Goal: Task Accomplishment & Management: Use online tool/utility

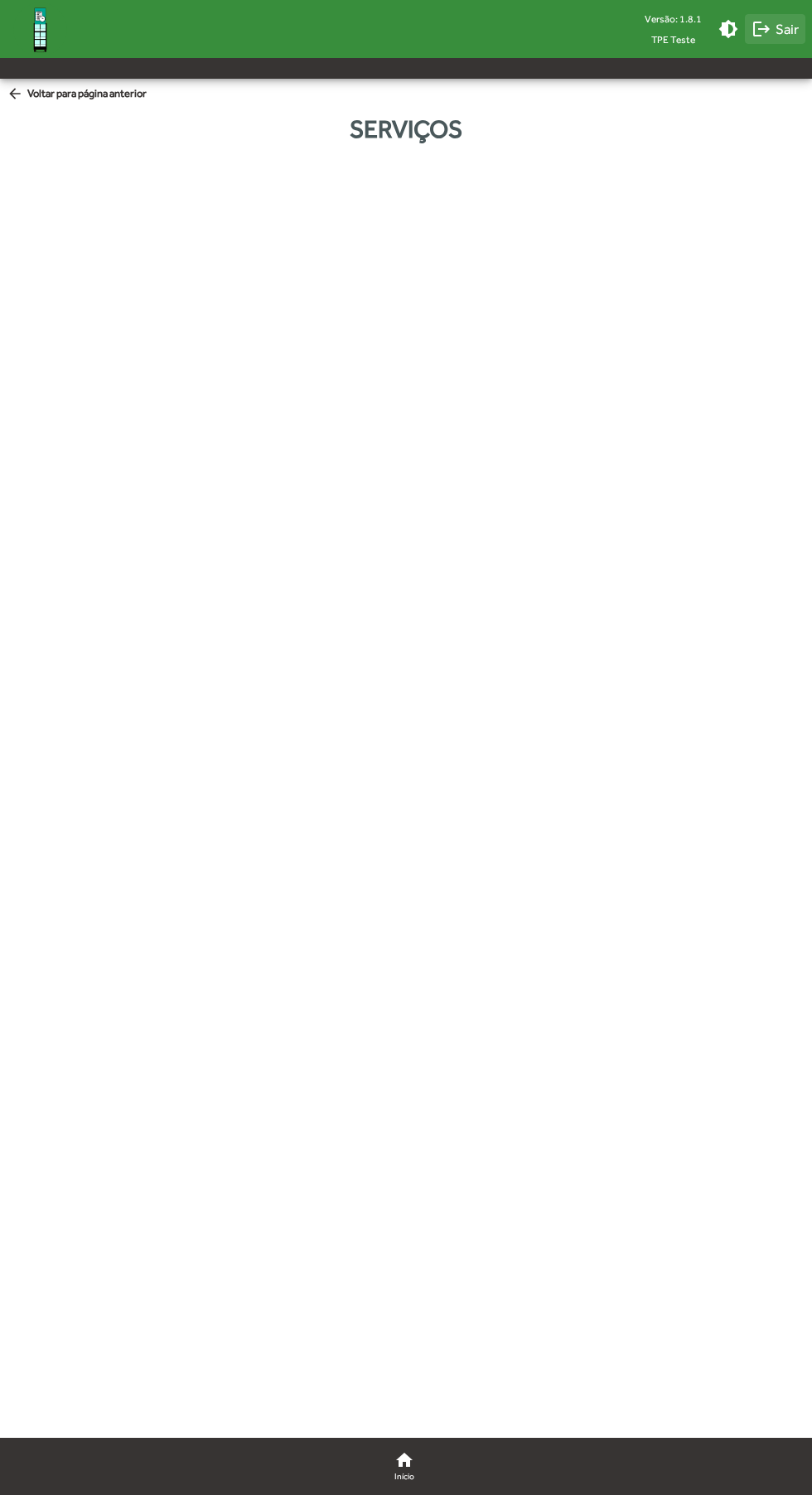
click at [786, 40] on span "logout Sair" at bounding box center [775, 29] width 48 height 30
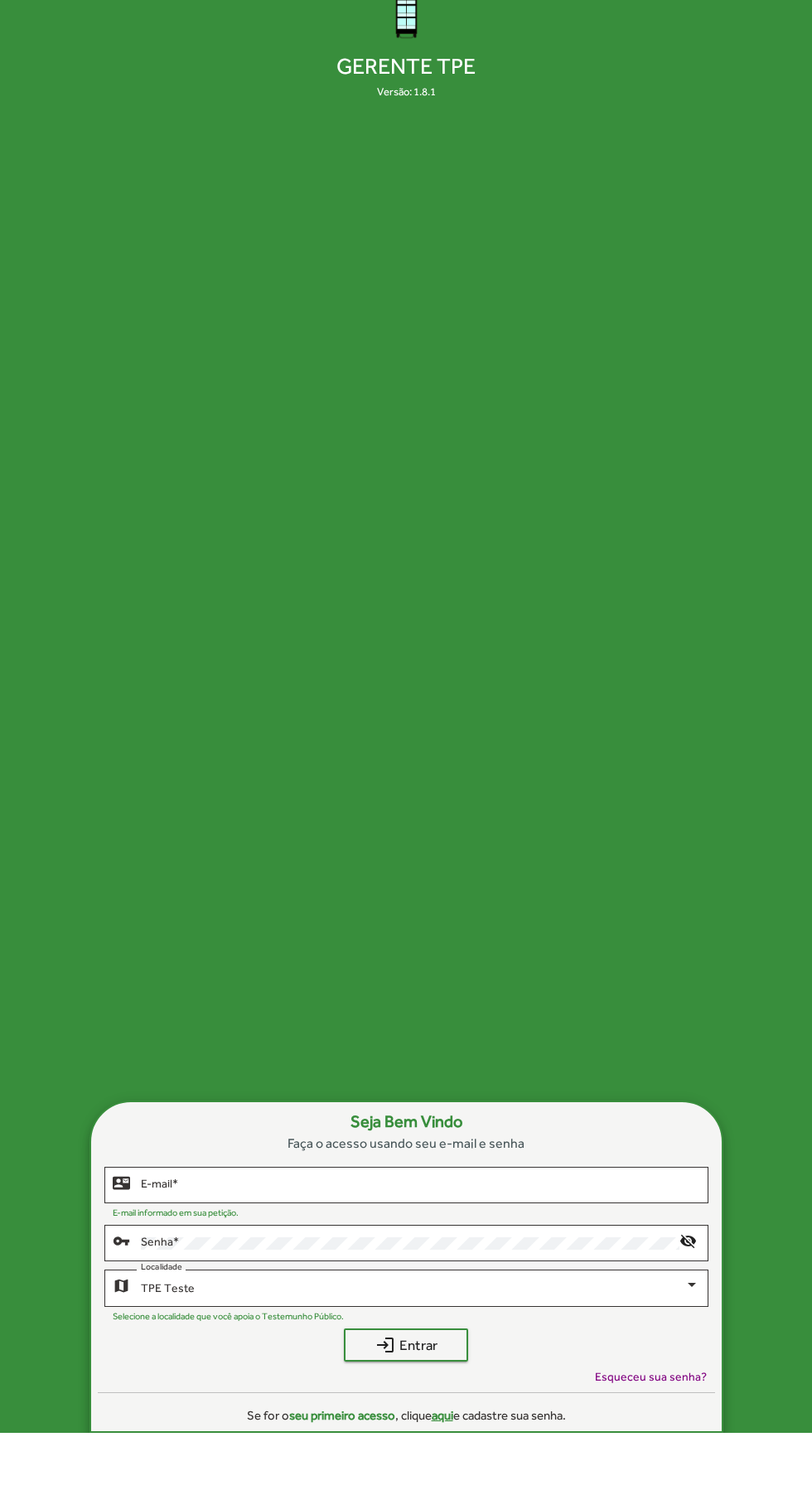
scroll to position [82, 0]
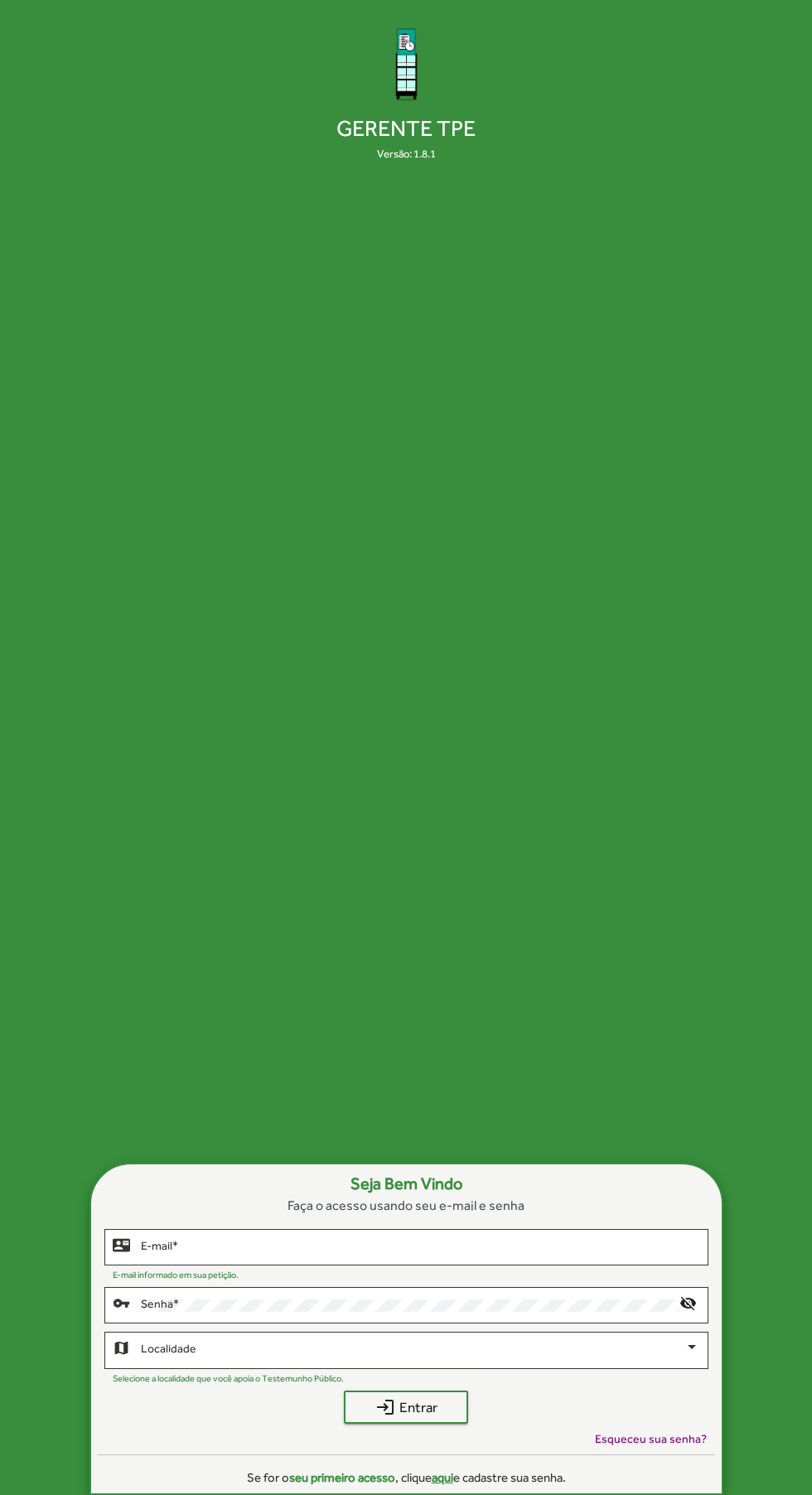
scroll to position [117, 0]
click at [562, 1250] on input "E-mail *" at bounding box center [420, 1247] width 558 height 13
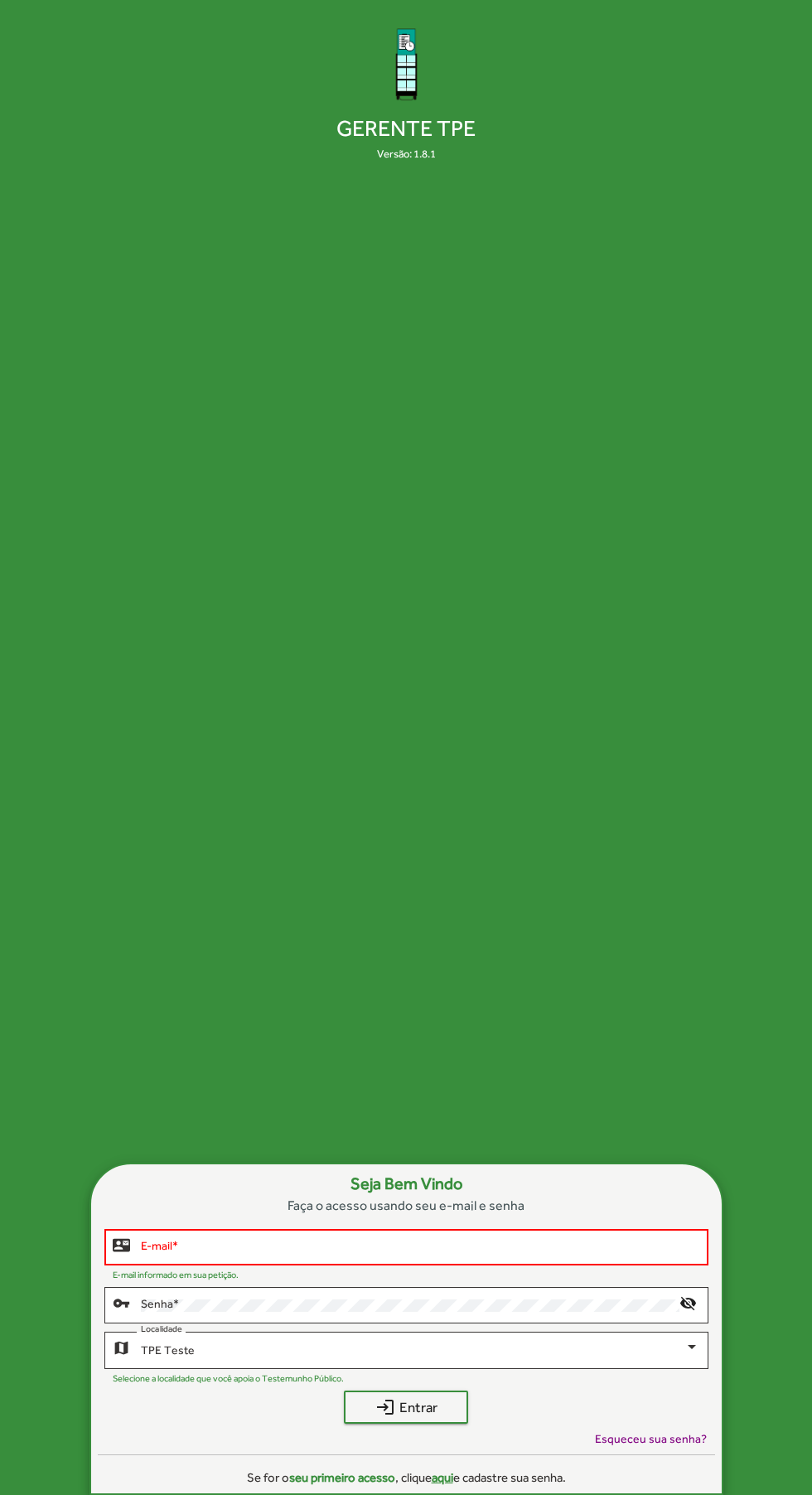
type input "**********"
click at [344, 1391] on button "login Entrar" at bounding box center [406, 1408] width 124 height 34
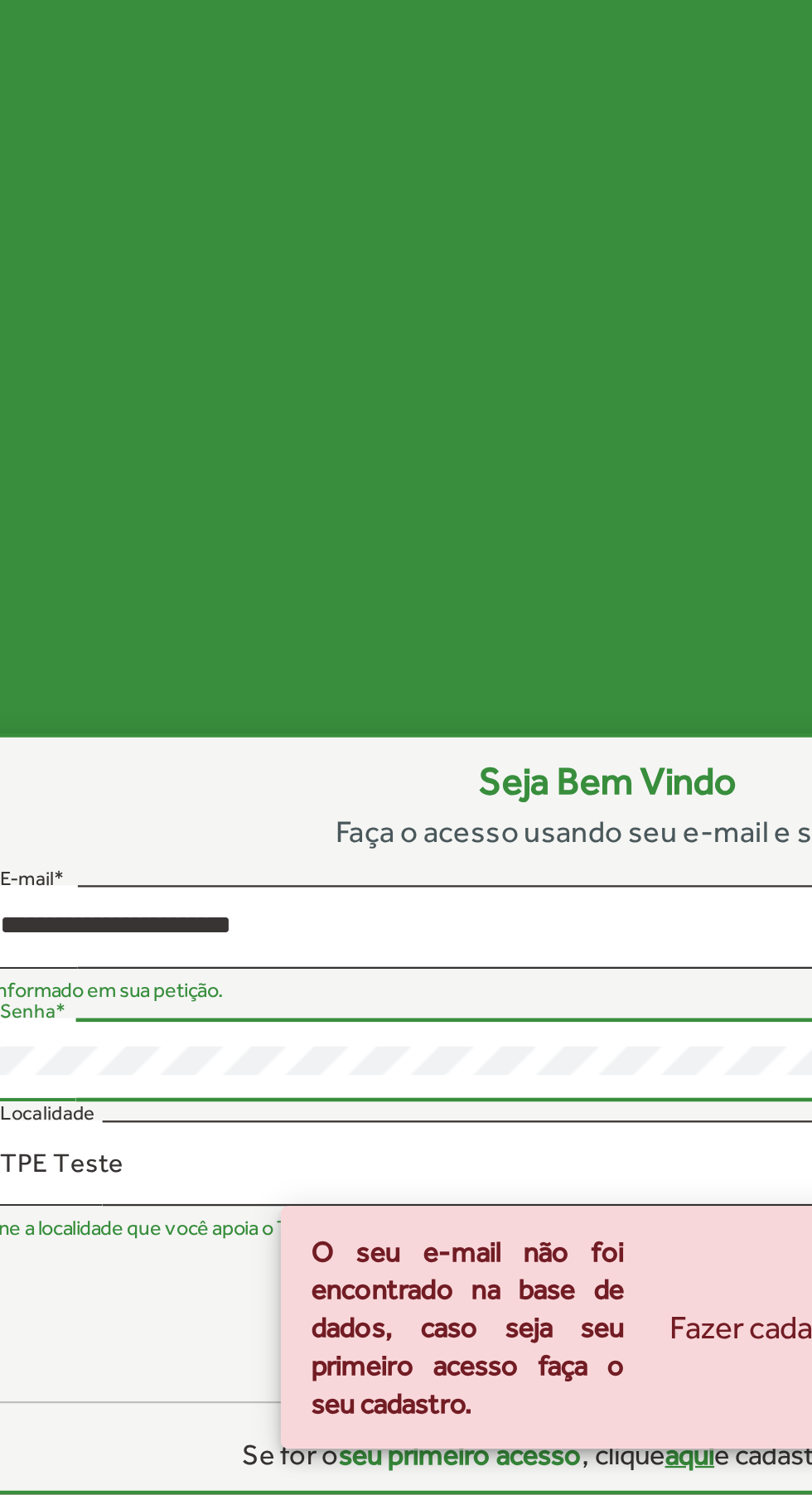
click at [201, 1357] on div "TPE Teste" at bounding box center [413, 1350] width 543 height 13
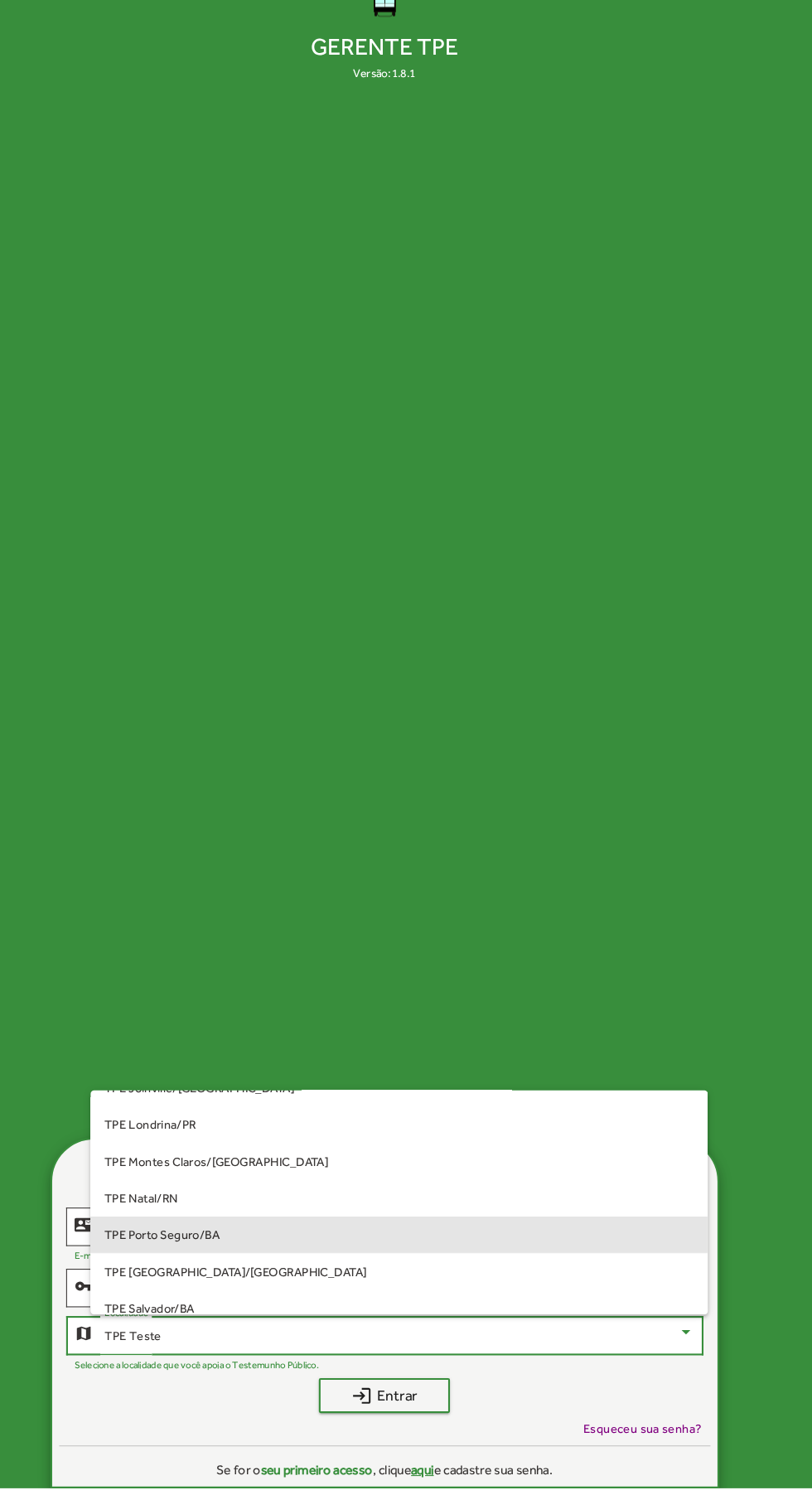
scroll to position [153, 0]
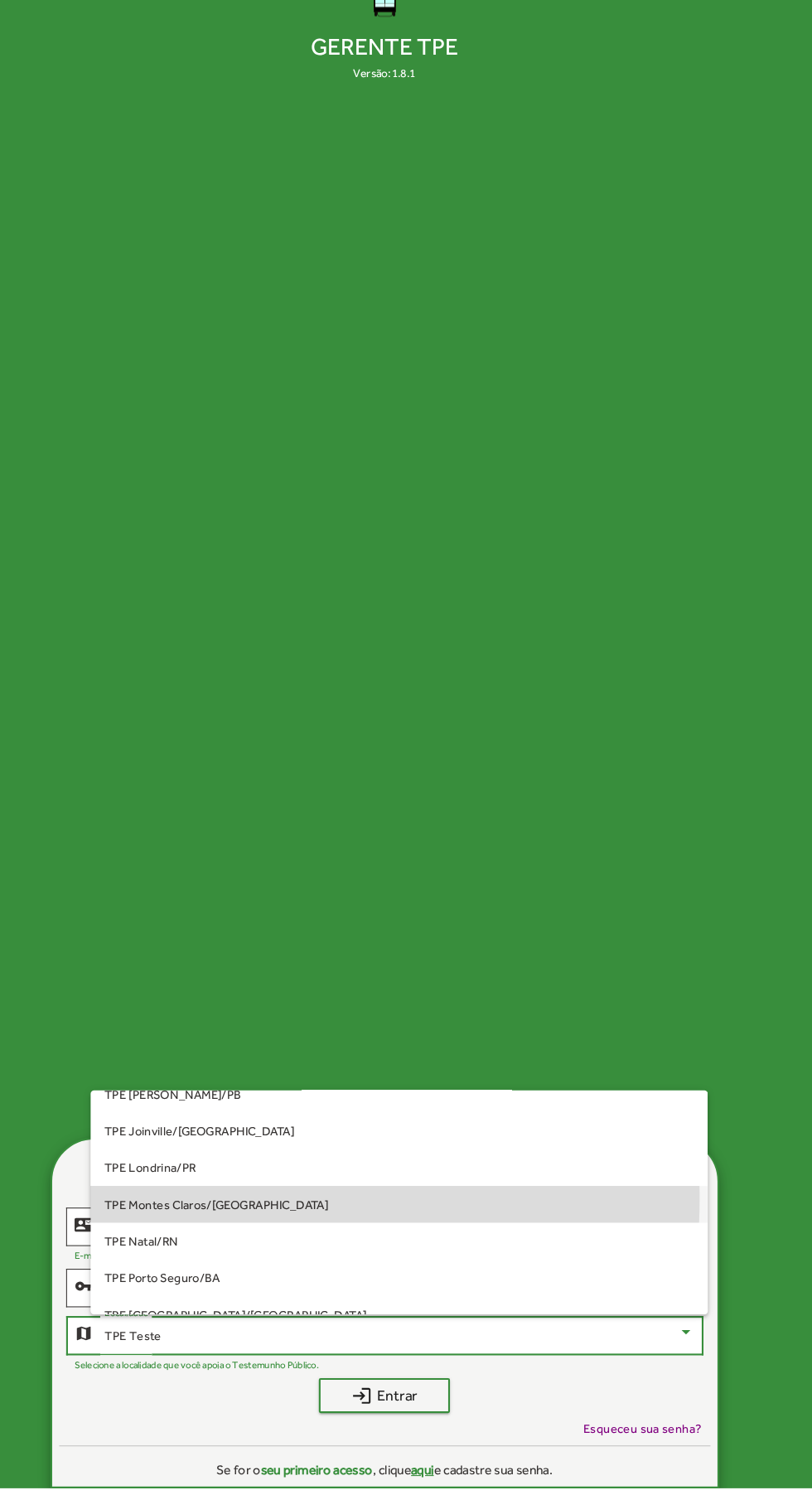
click at [201, 1244] on span "TPE Montes Claros/[GEOGRAPHIC_DATA]" at bounding box center [420, 1225] width 558 height 34
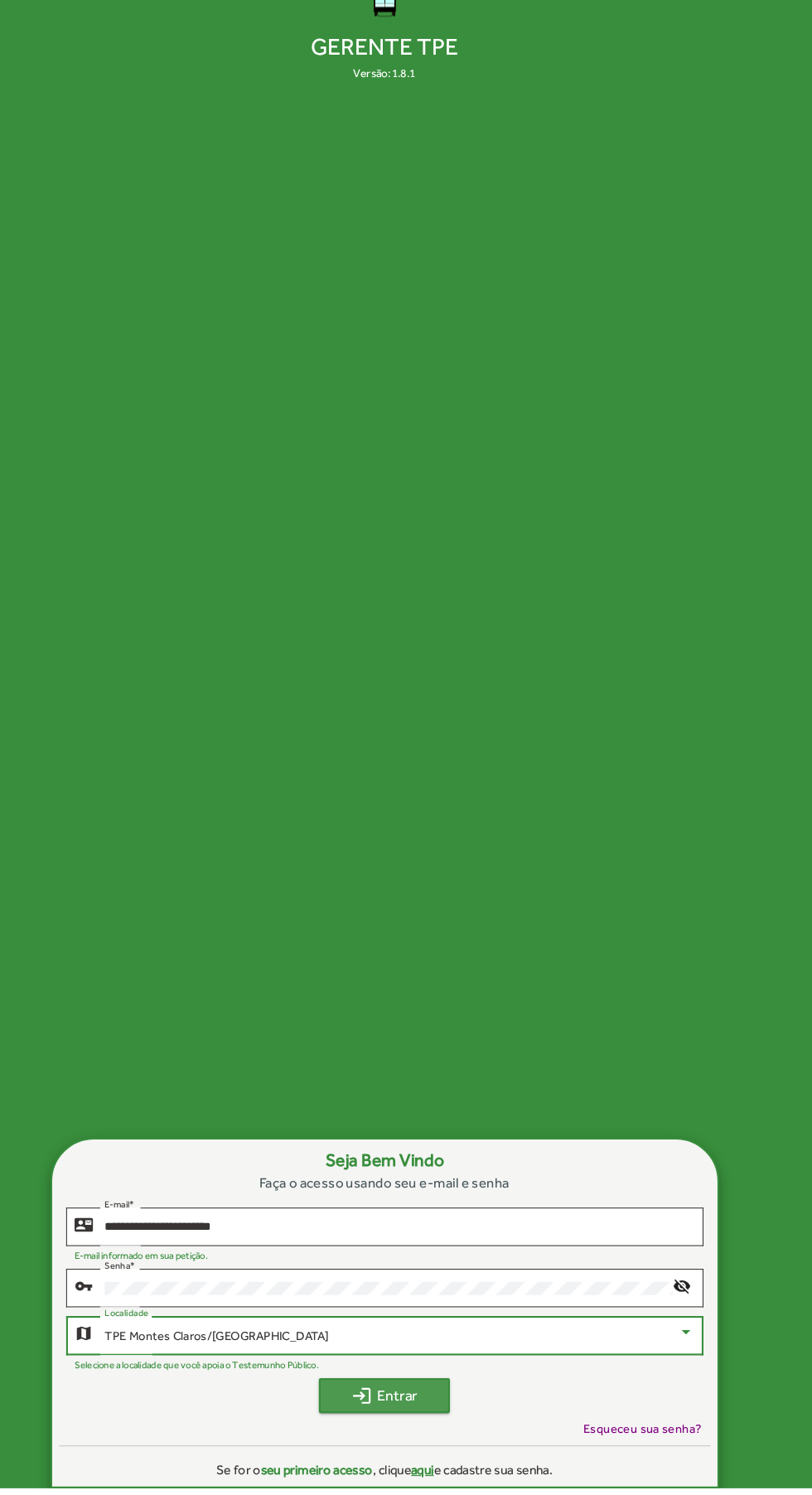
click at [436, 1423] on span "login Entrar" at bounding box center [406, 1408] width 94 height 30
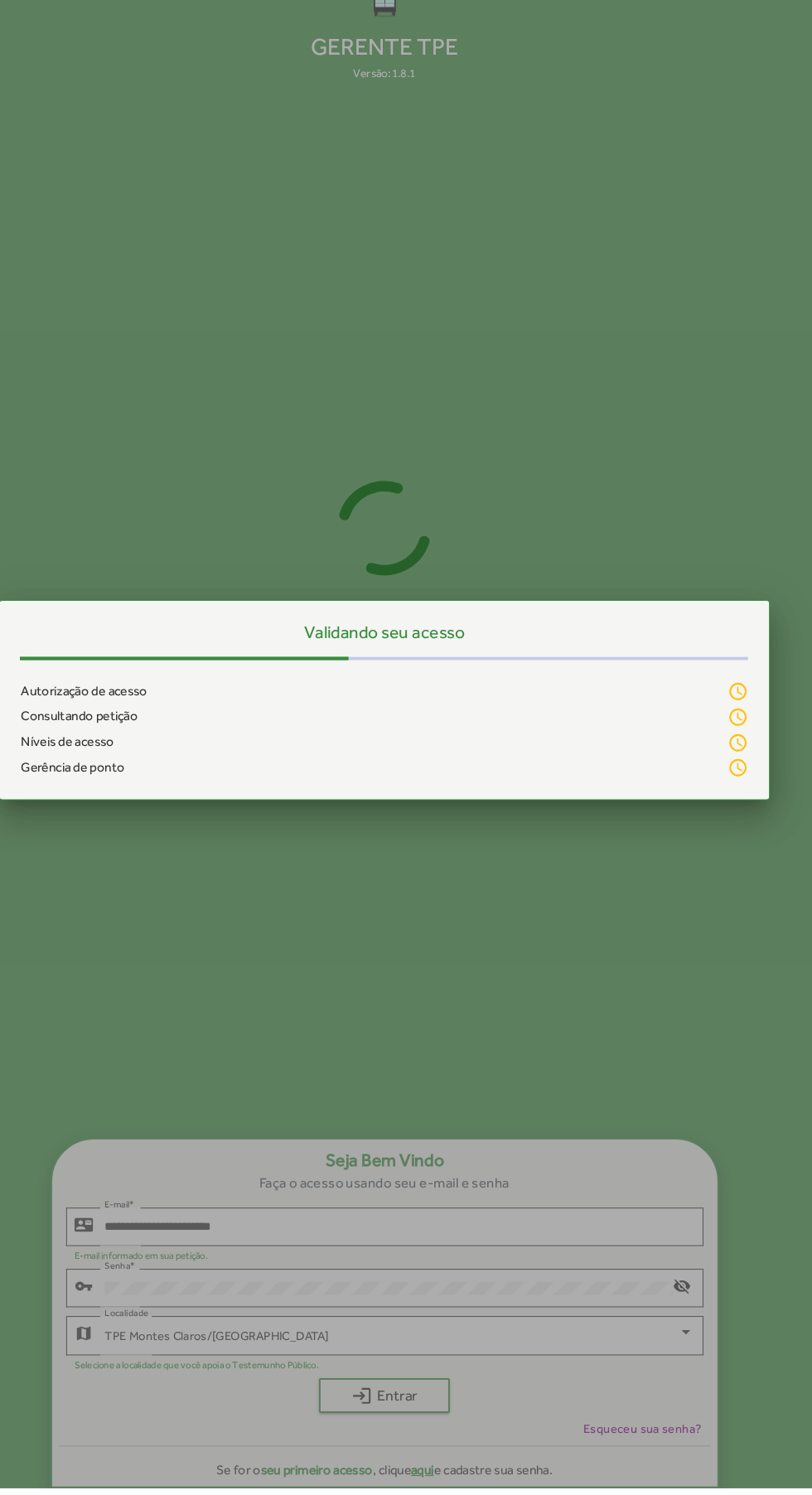
click at [679, 1444] on div at bounding box center [406, 747] width 812 height 1495
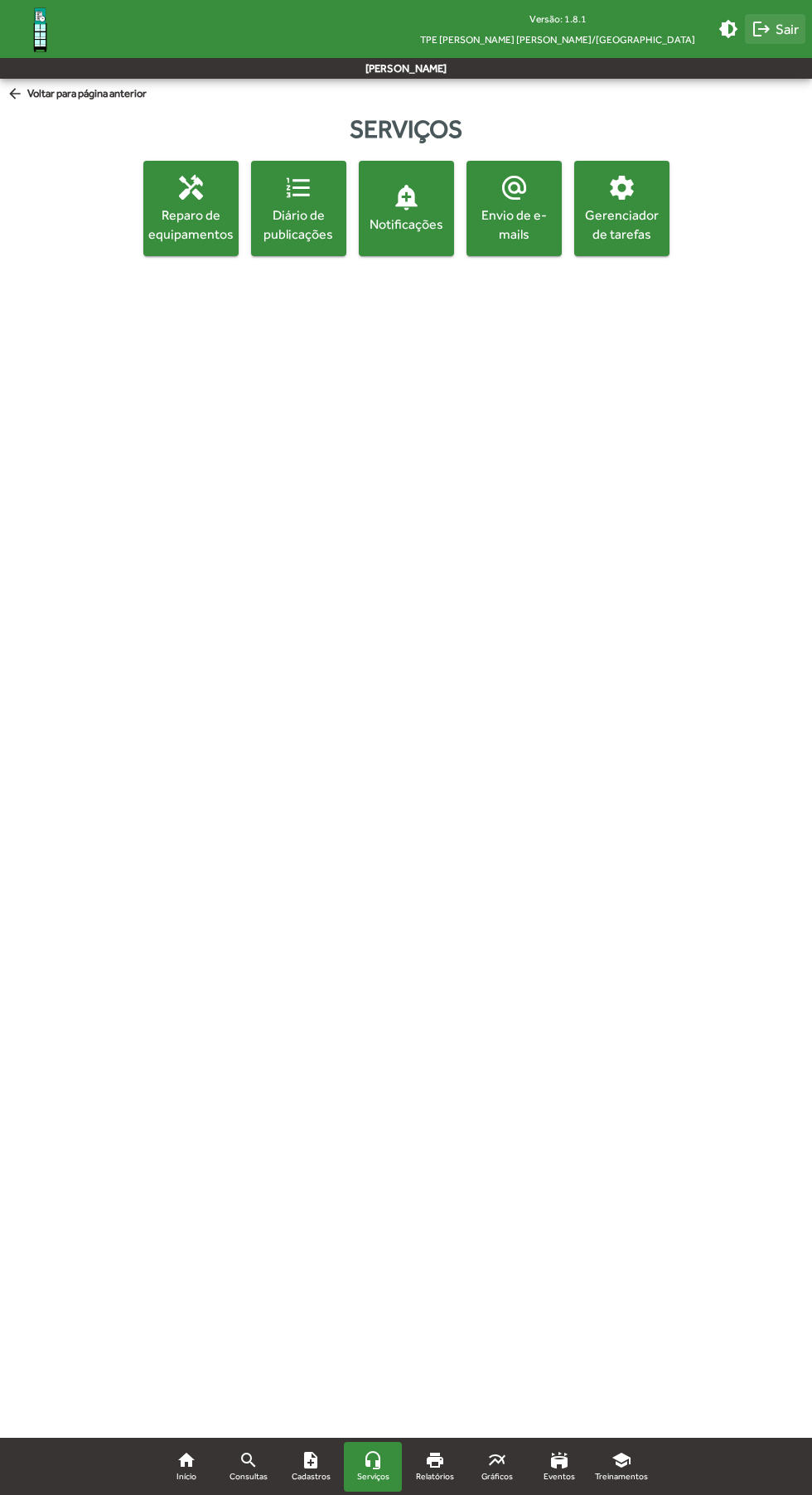
click at [791, 33] on span "logout Sair" at bounding box center [775, 29] width 48 height 30
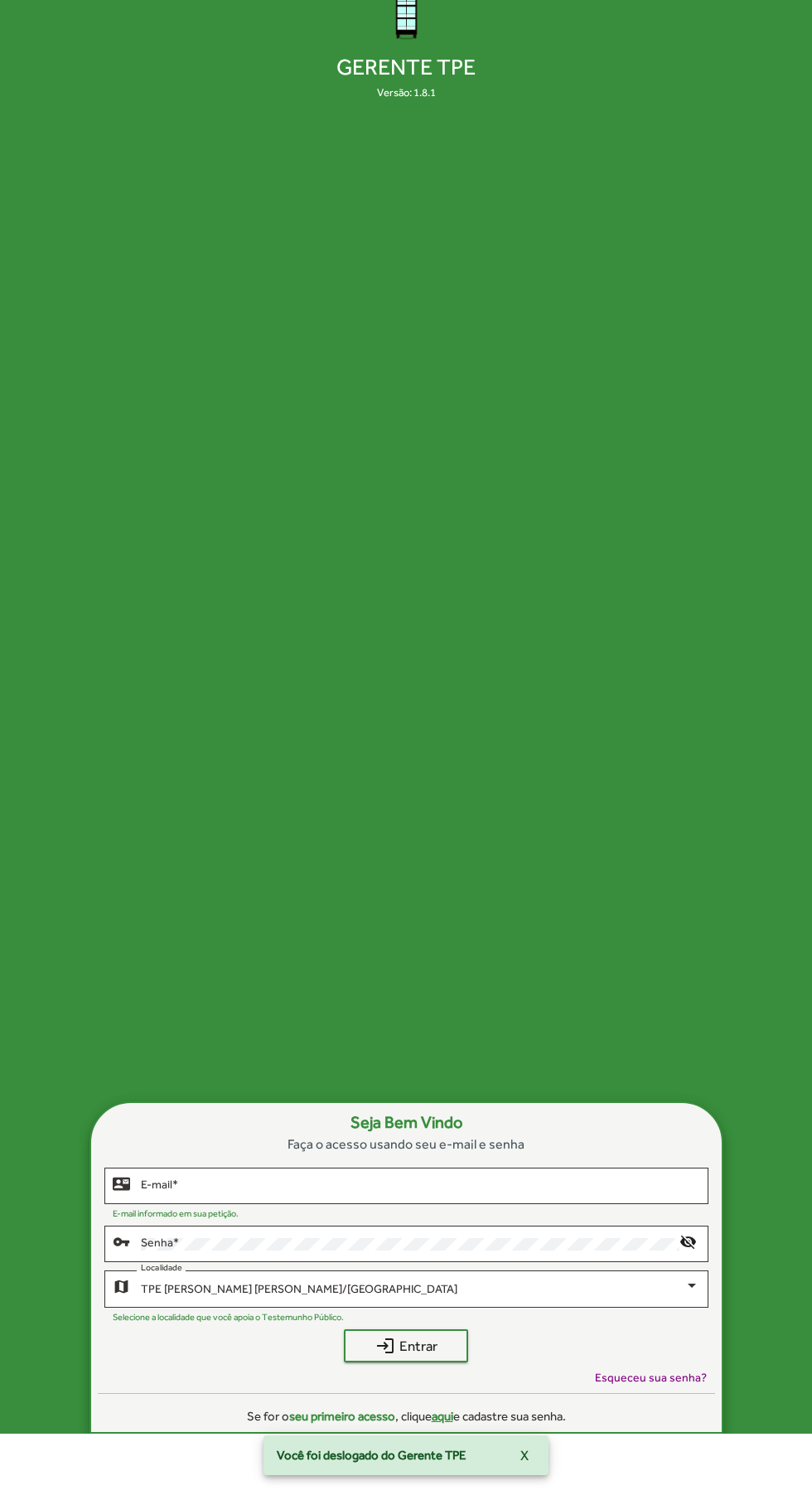
scroll to position [61, 0]
click at [634, 1193] on input "E-mail *" at bounding box center [420, 1186] width 558 height 13
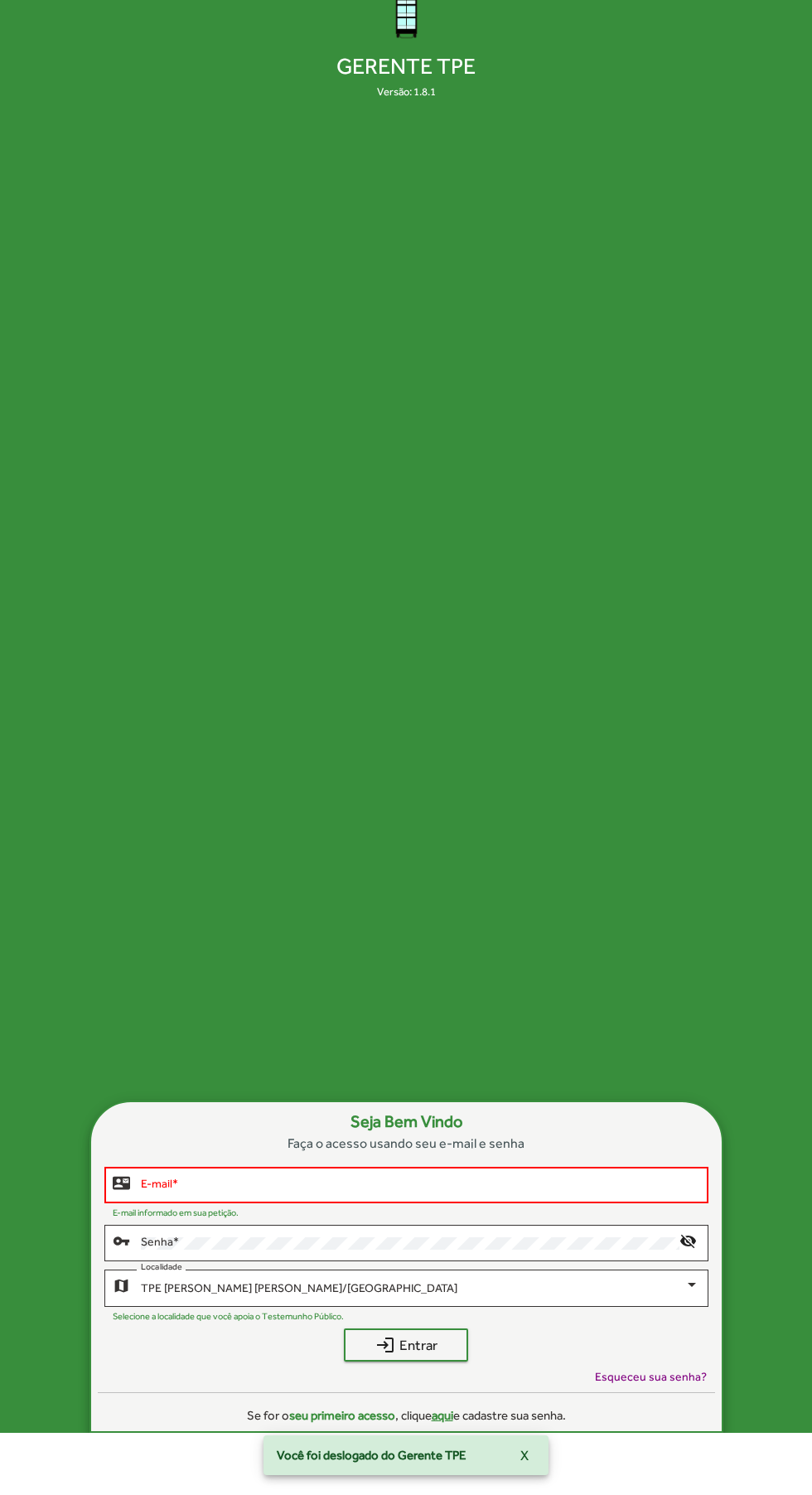
type input "**********"
click at [344, 1328] on button "login Entrar" at bounding box center [406, 1345] width 124 height 34
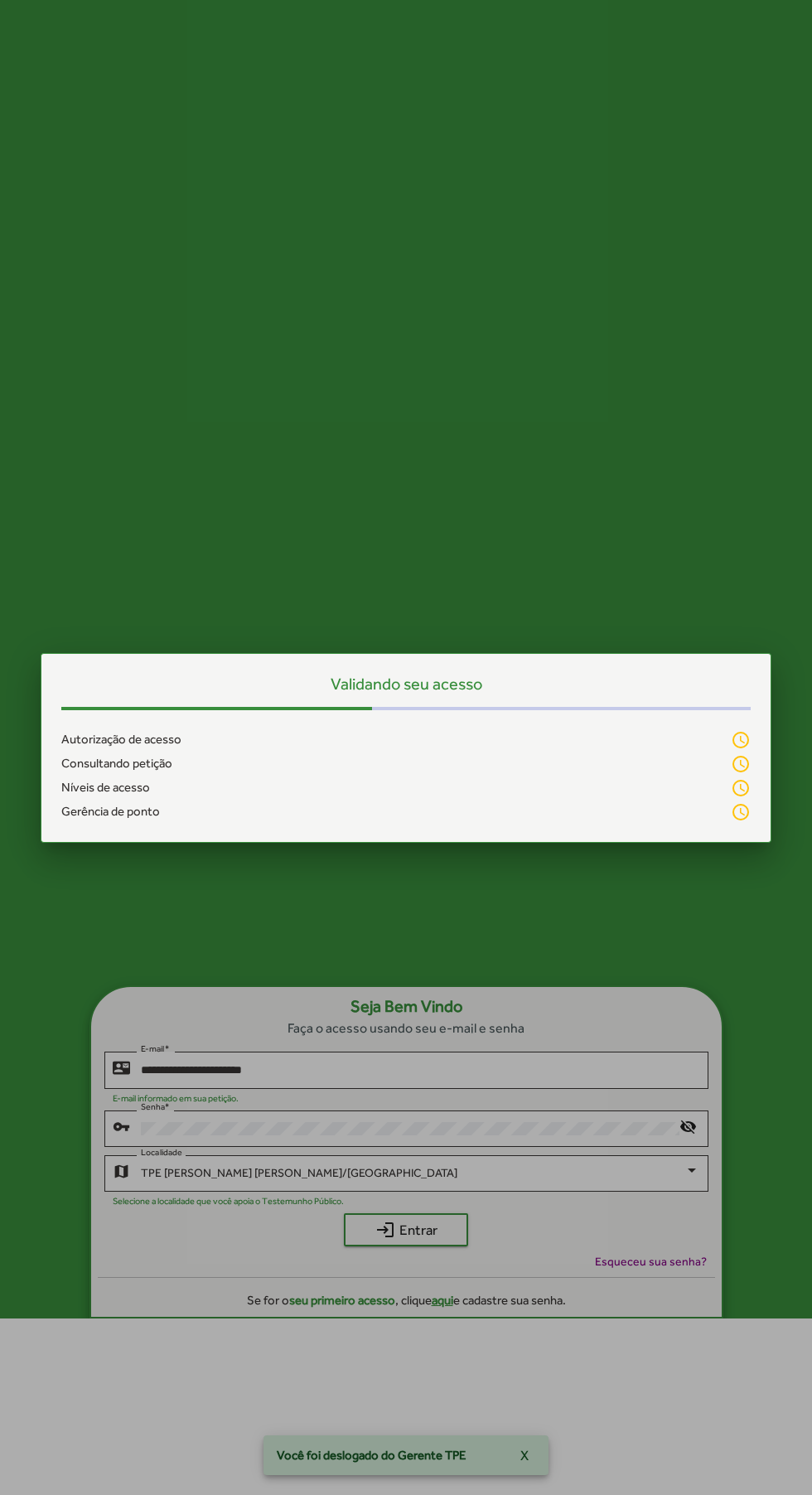
scroll to position [0, 0]
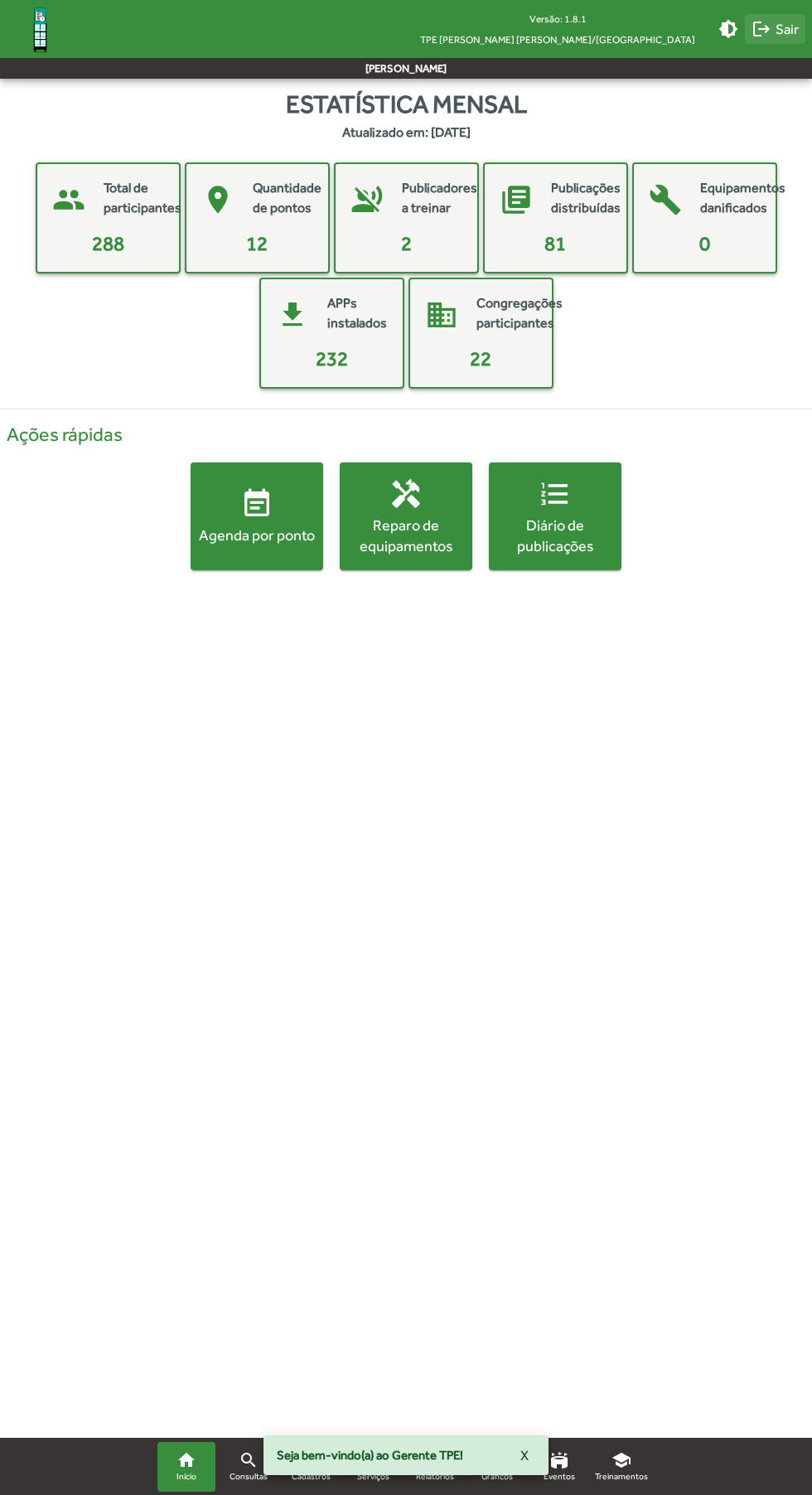
click at [796, 29] on span "logout Sair" at bounding box center [775, 29] width 48 height 30
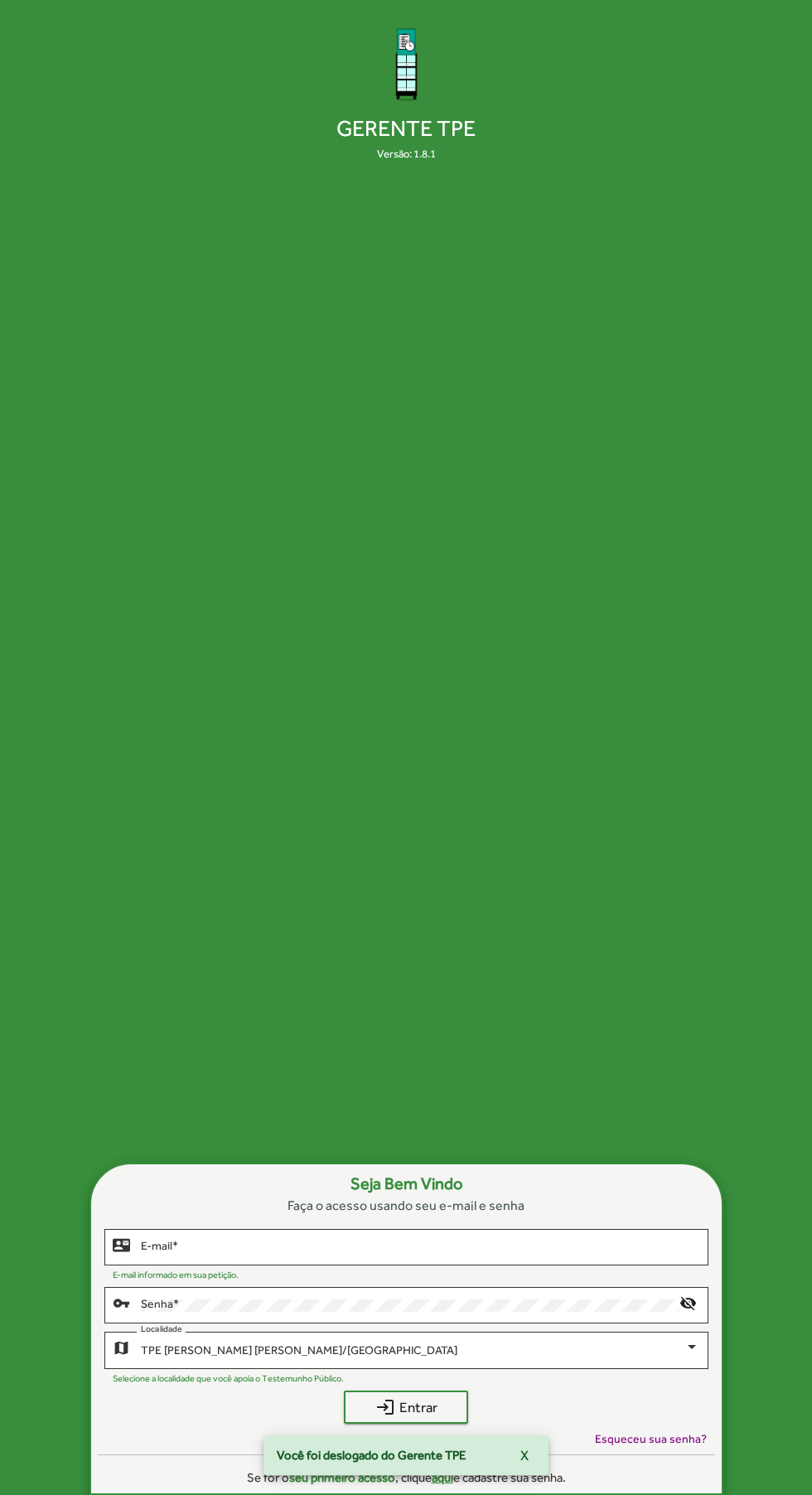
click at [628, 1254] on input "E-mail *" at bounding box center [420, 1247] width 558 height 13
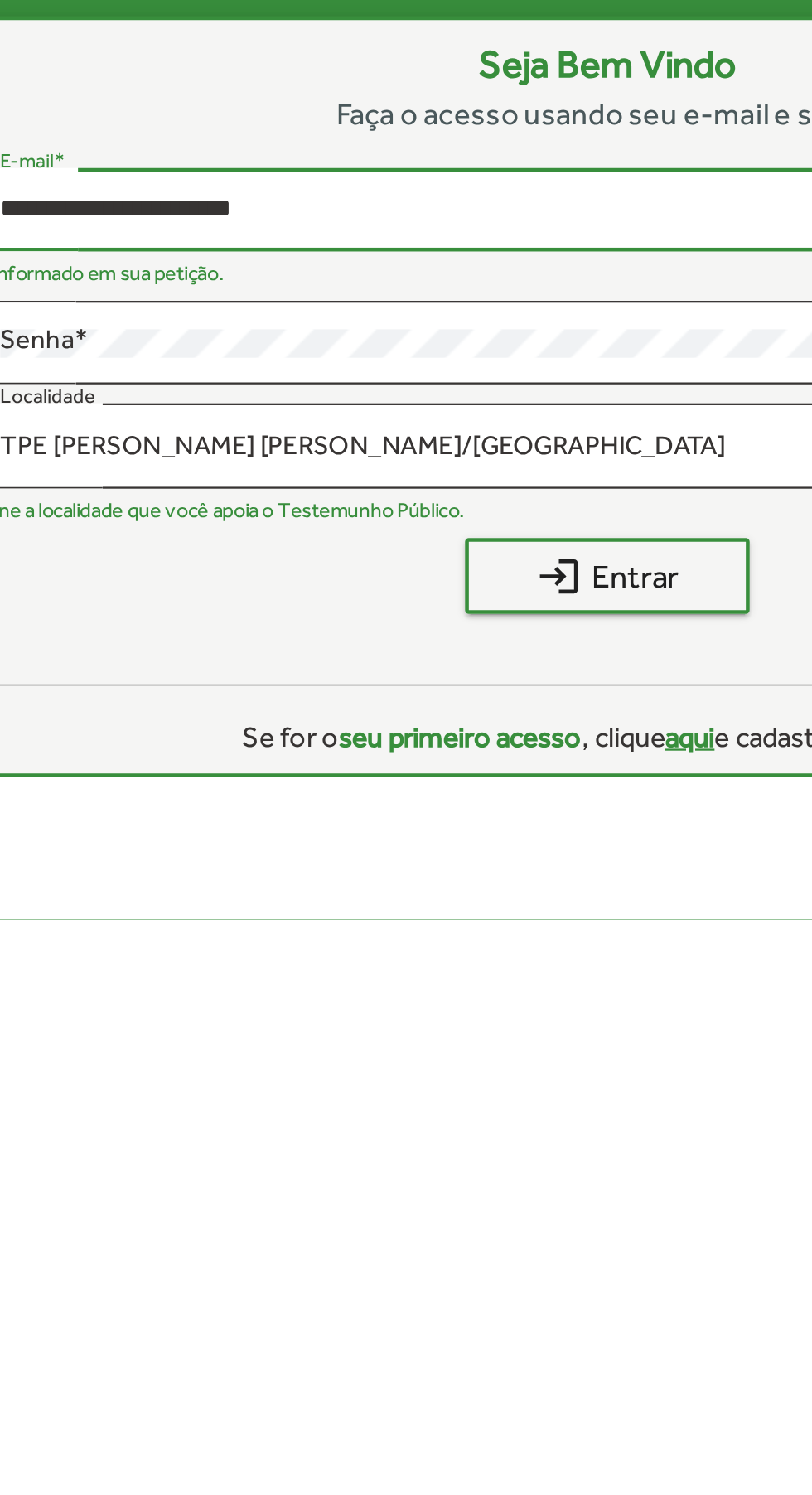
type input "**********"
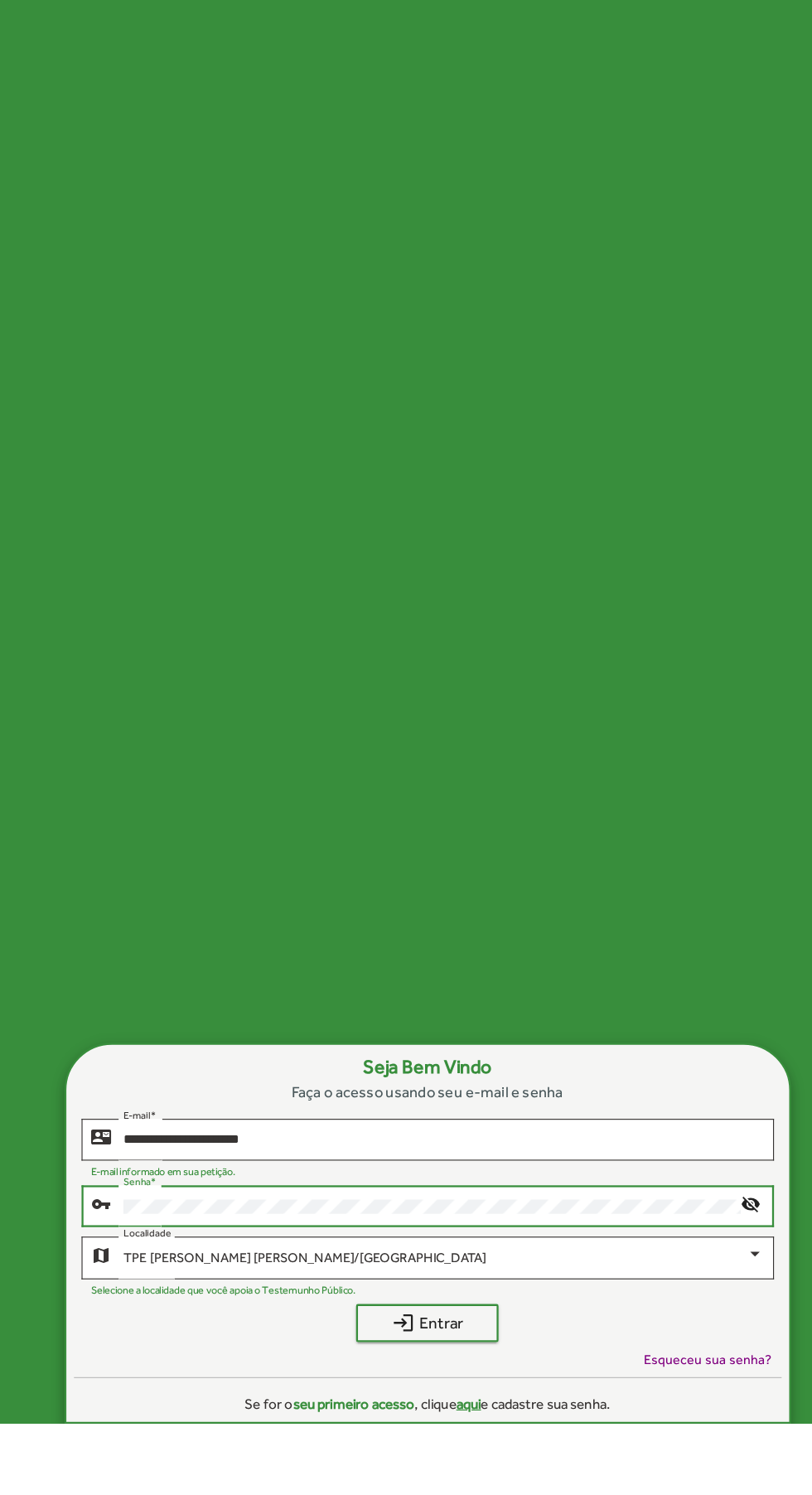
scroll to position [74, 0]
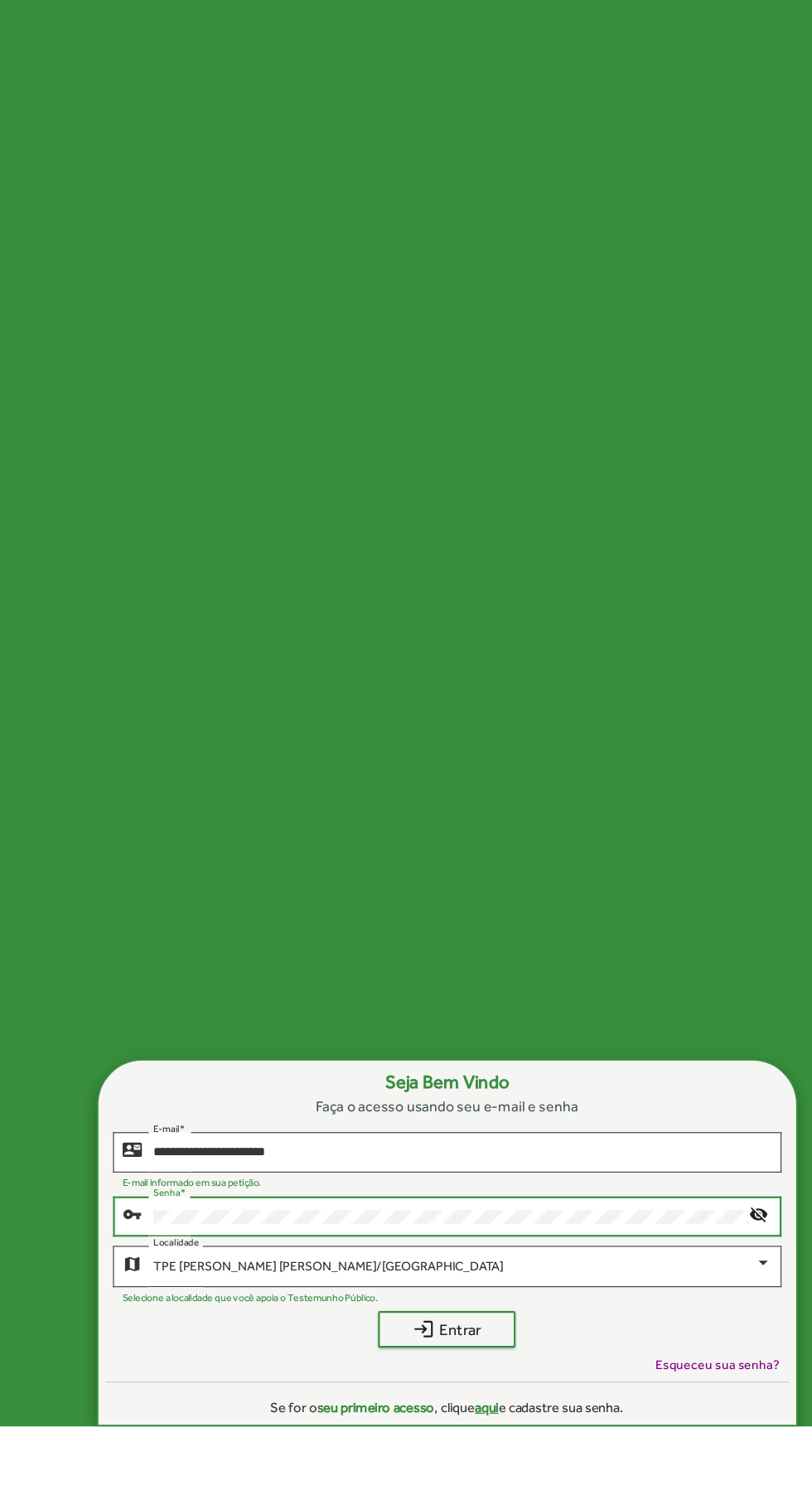
click at [688, 1252] on mat-icon "visibility_off" at bounding box center [689, 1241] width 20 height 20
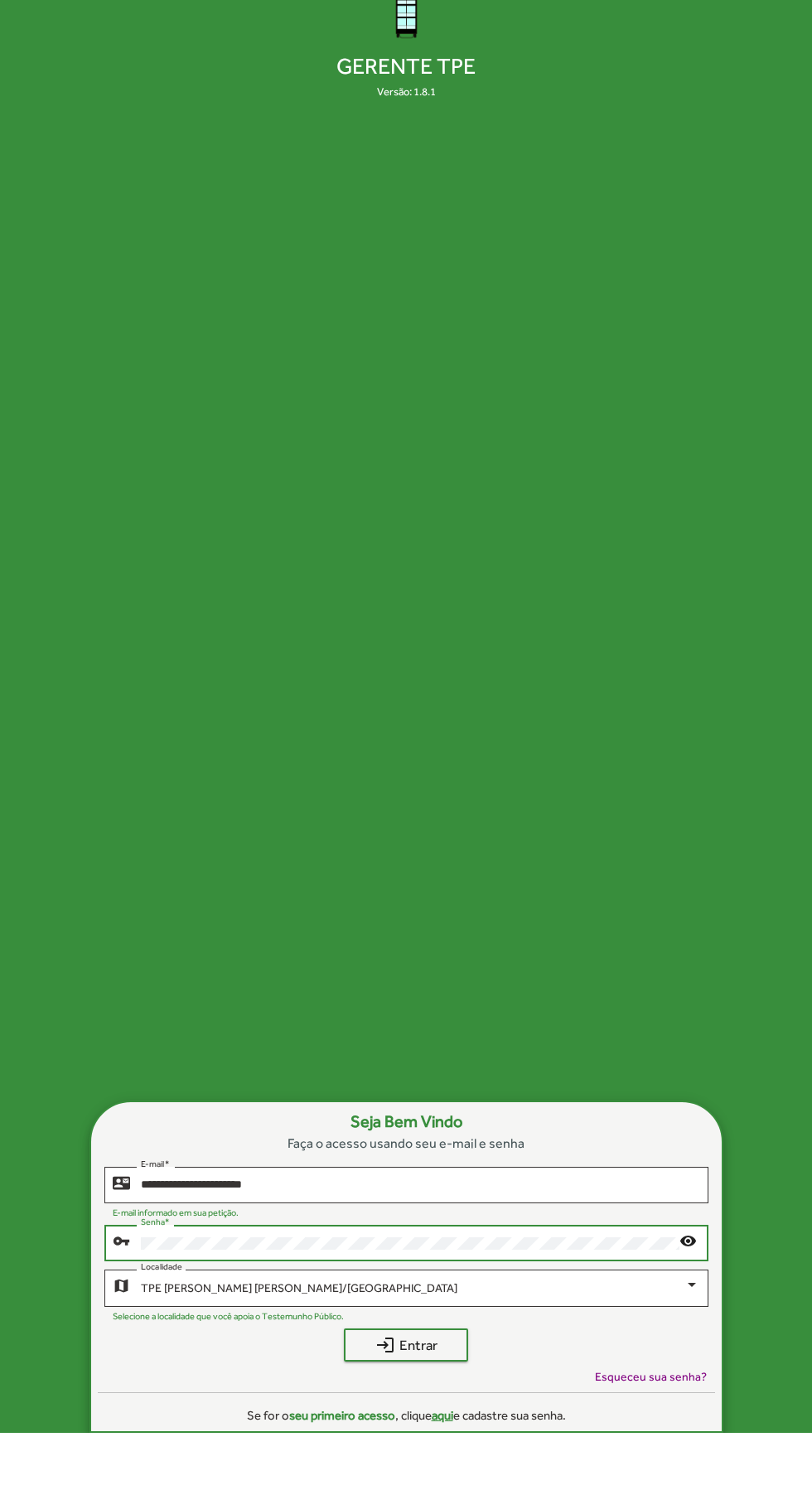
scroll to position [185, 0]
click at [438, 1360] on span "login Entrar" at bounding box center [406, 1345] width 94 height 30
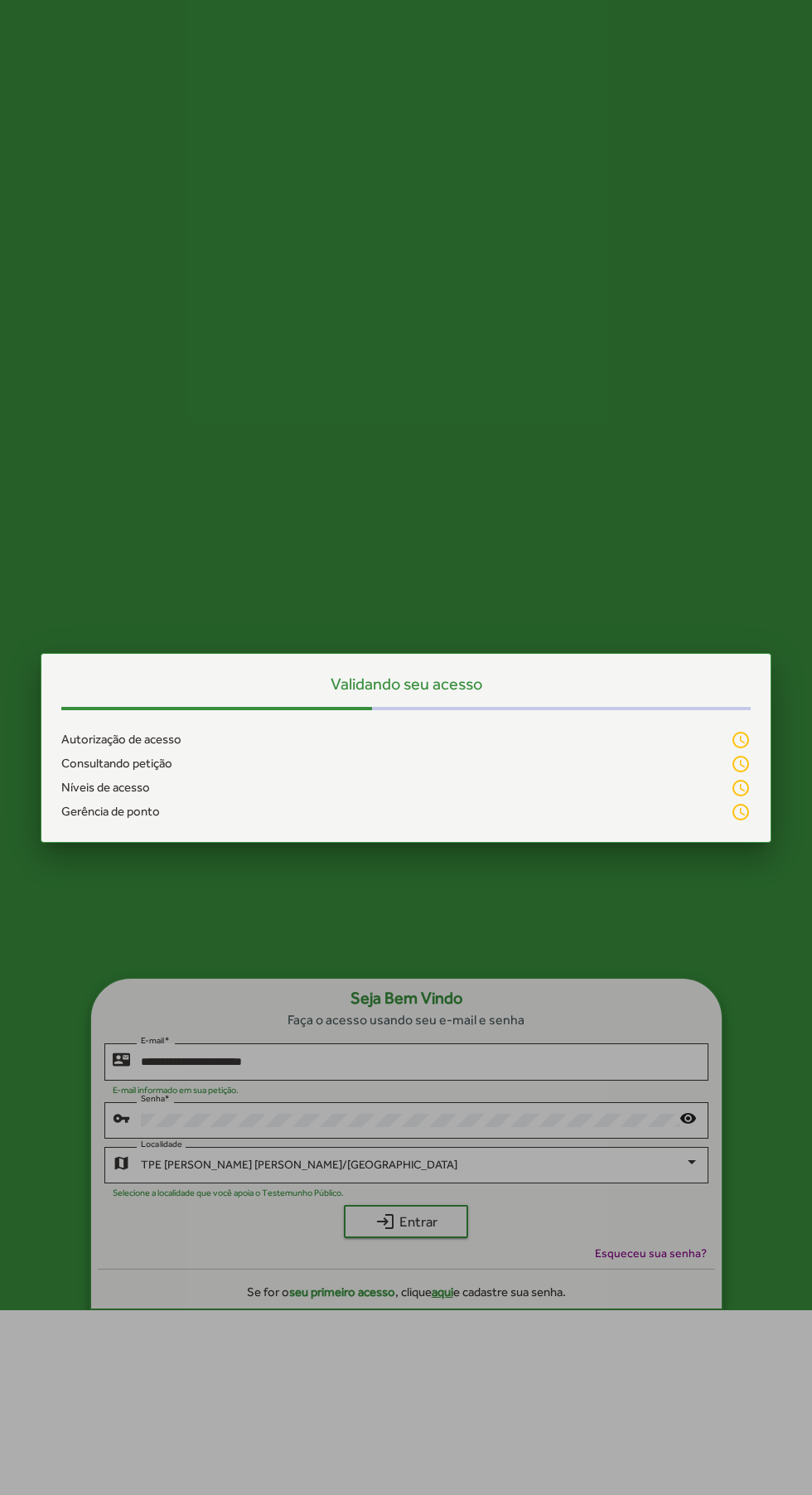
scroll to position [0, 0]
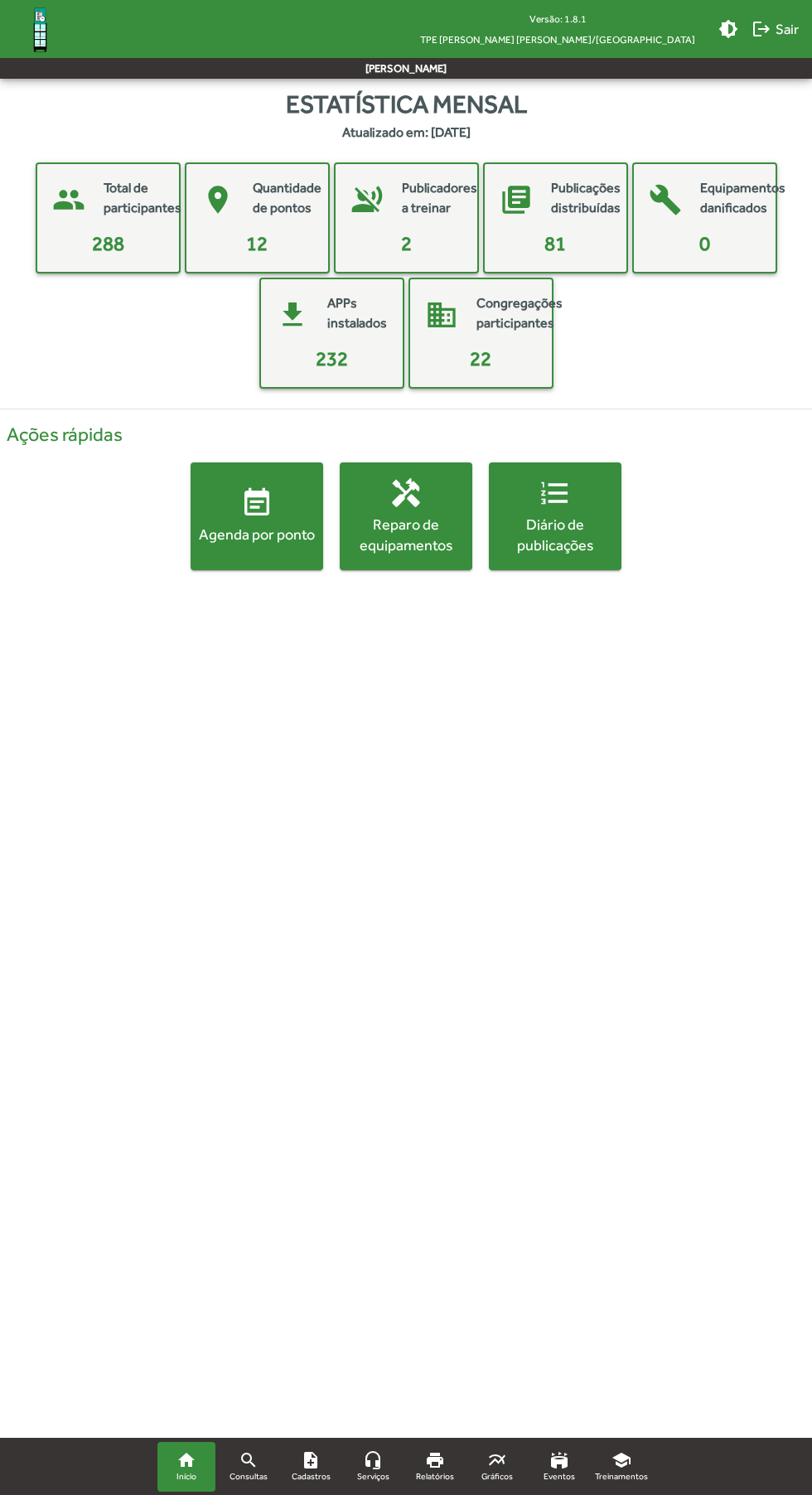
click at [250, 1461] on mat-icon "search" at bounding box center [249, 1461] width 20 height 20
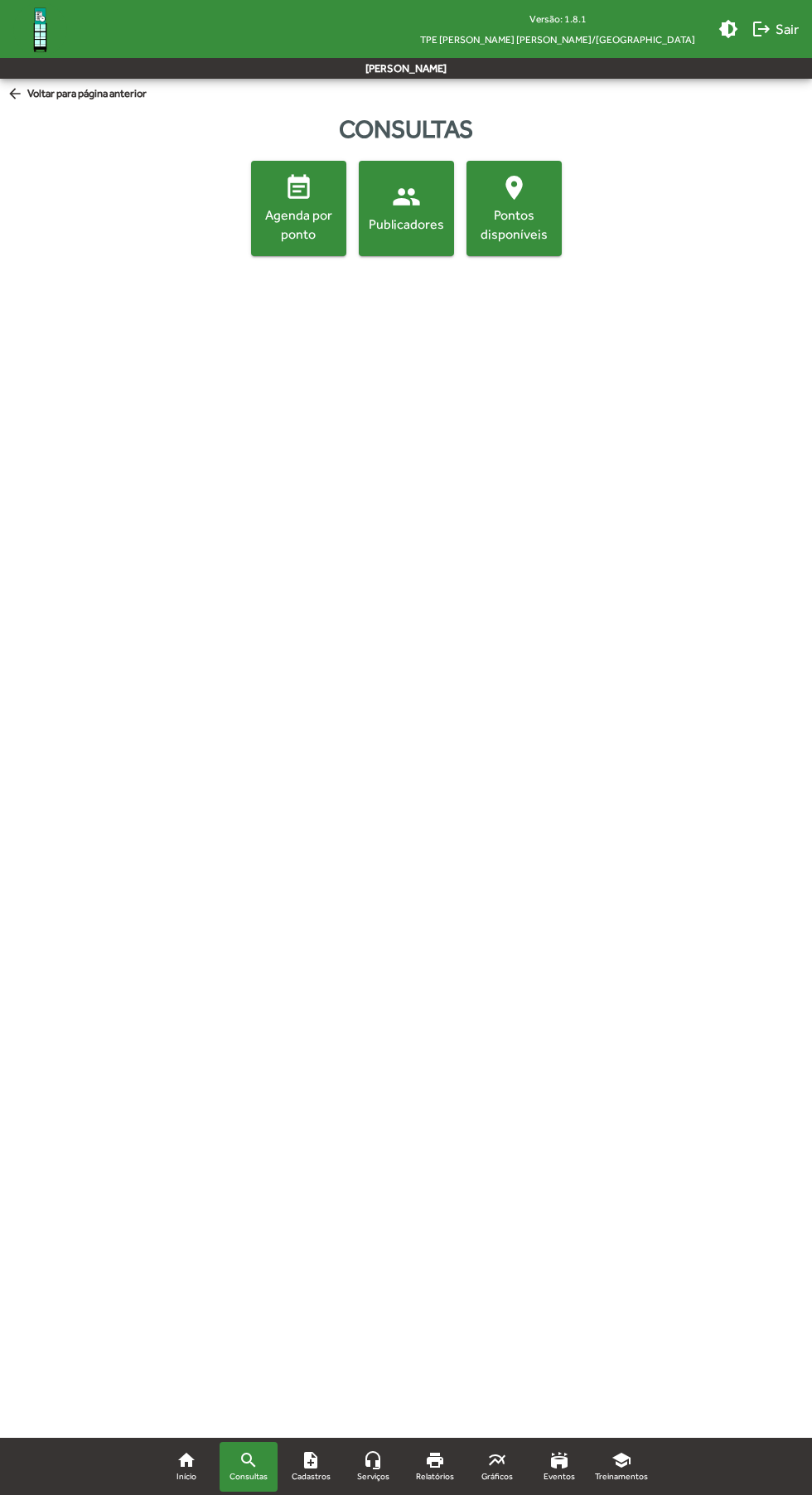
click at [213, 1472] on link "home Início" at bounding box center [187, 1467] width 58 height 49
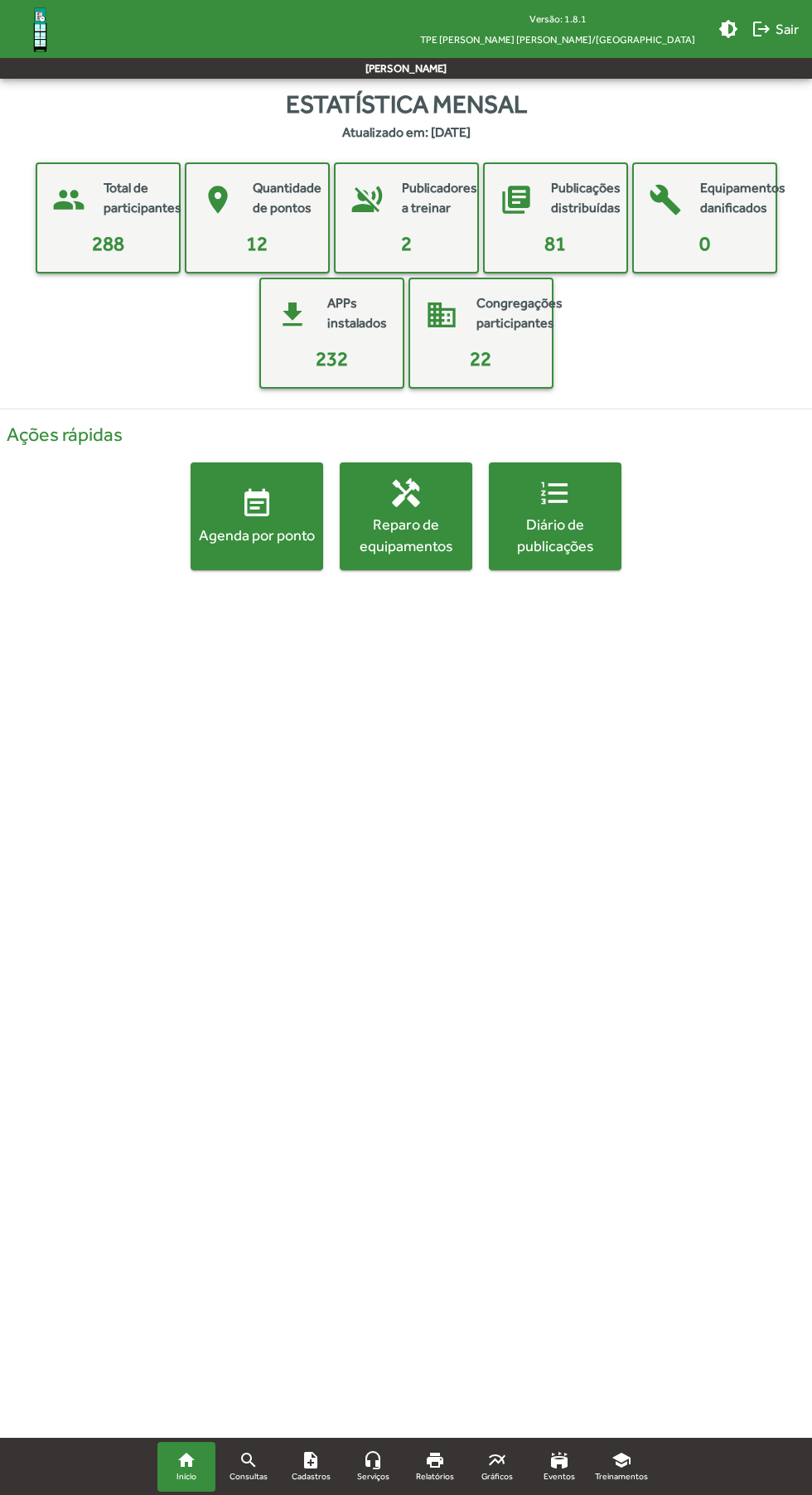
click at [244, 1455] on mat-icon "search" at bounding box center [249, 1461] width 20 height 20
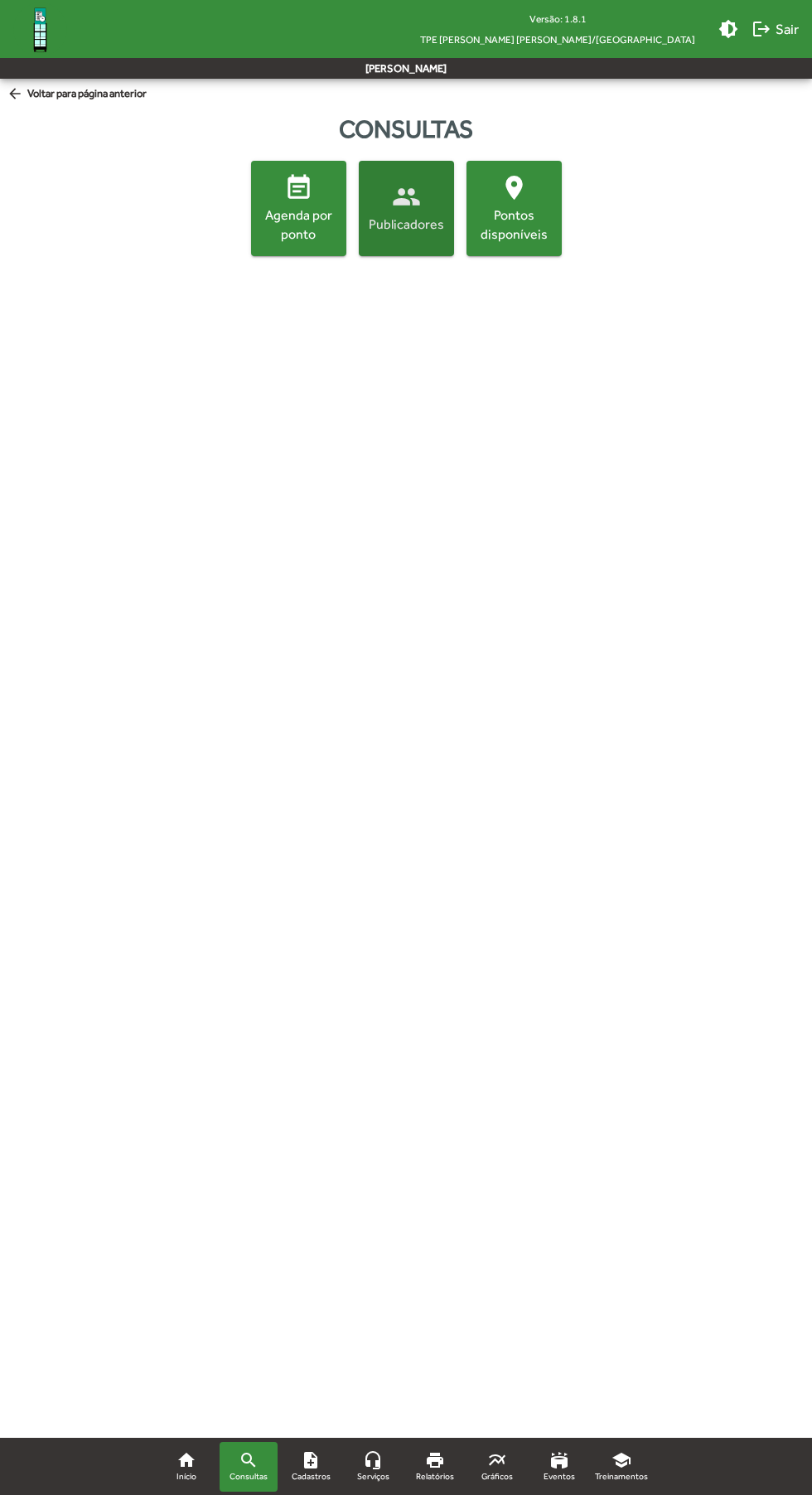
click at [426, 191] on span "people Publicadores" at bounding box center [406, 208] width 89 height 51
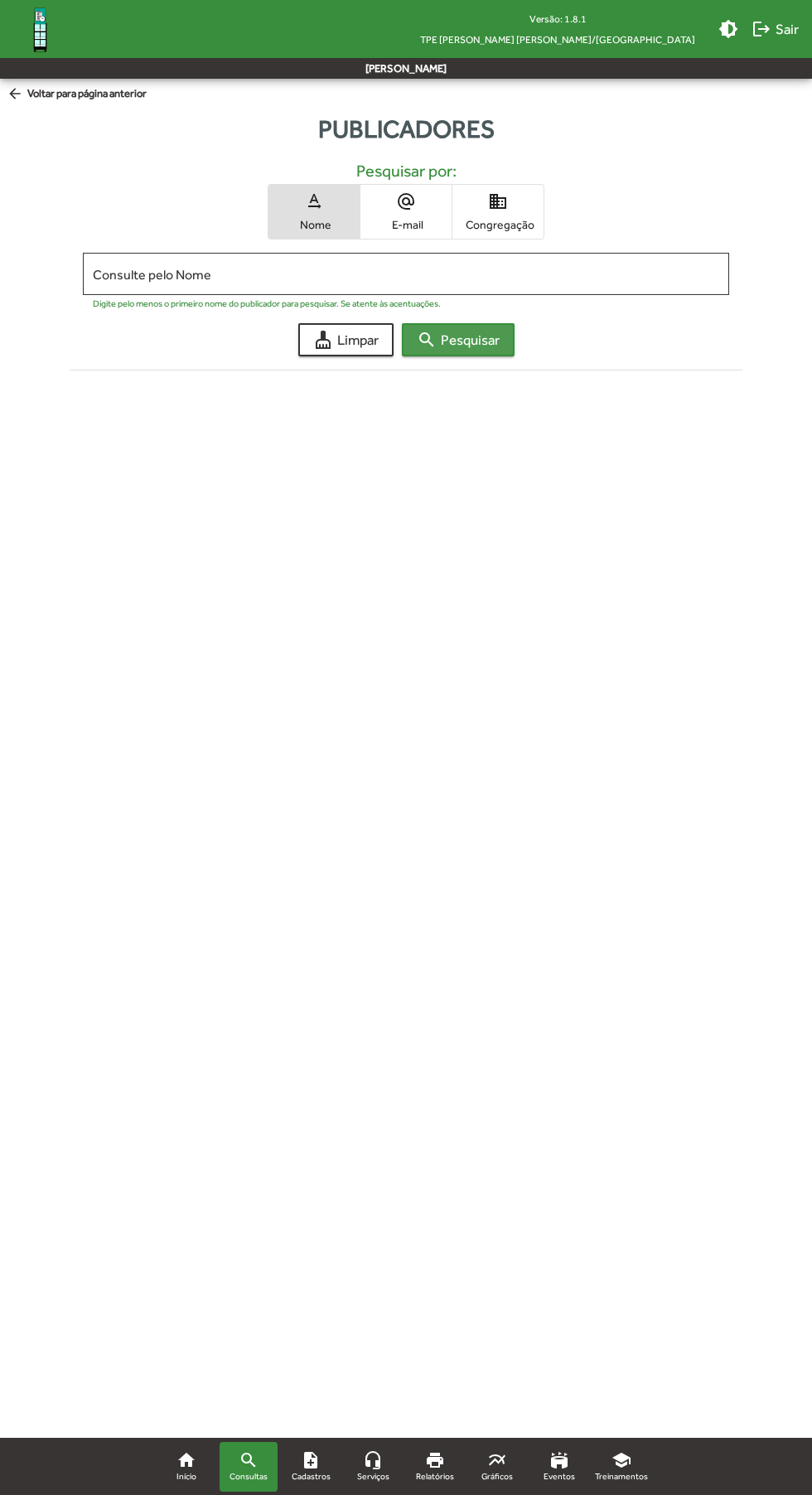
click at [488, 335] on span "search Pesquisar" at bounding box center [458, 340] width 83 height 30
click at [93, 94] on span "arrow_back Voltar para página anterior" at bounding box center [77, 94] width 140 height 19
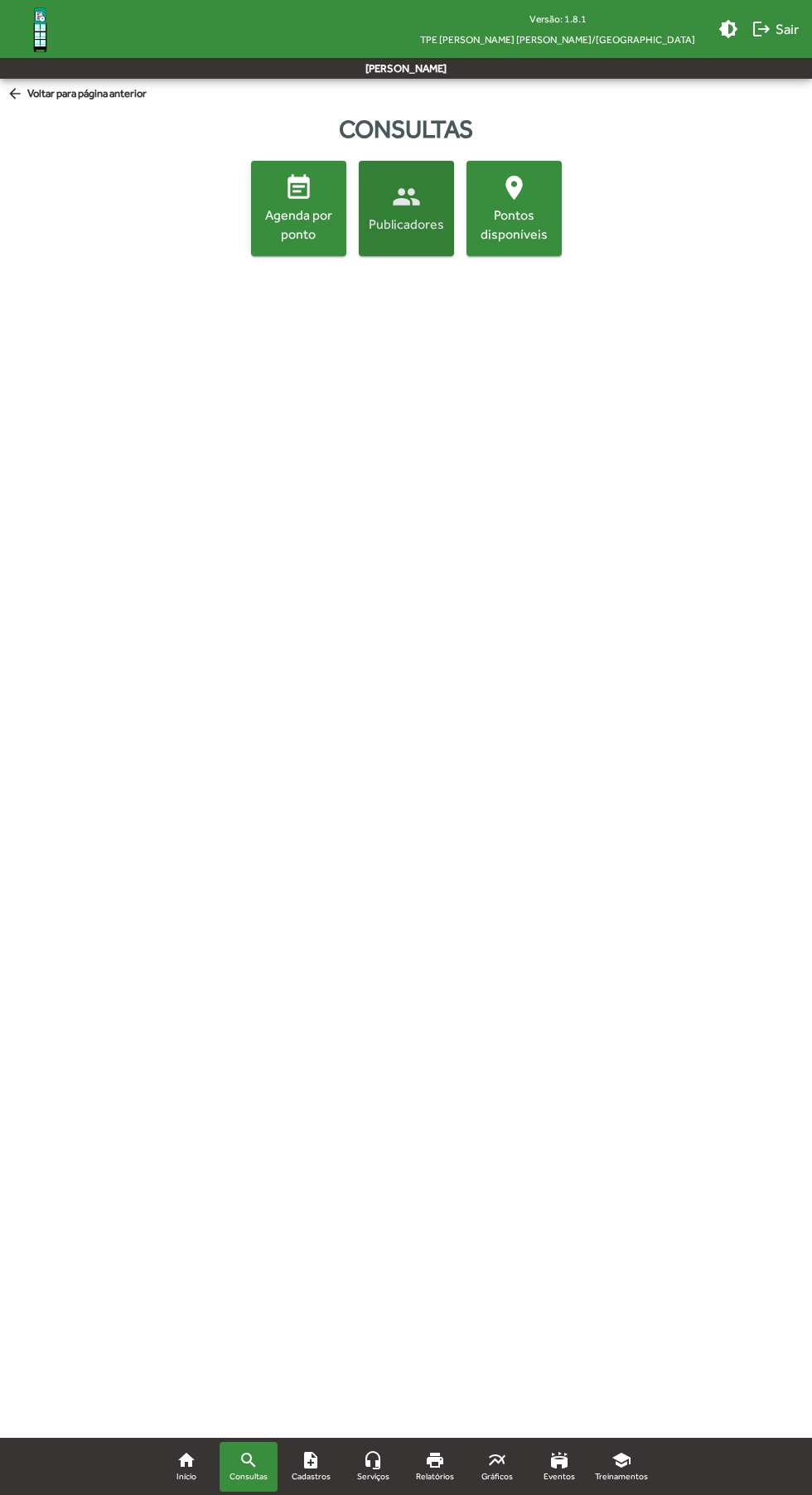
click at [416, 194] on mat-icon "people" at bounding box center [406, 197] width 29 height 29
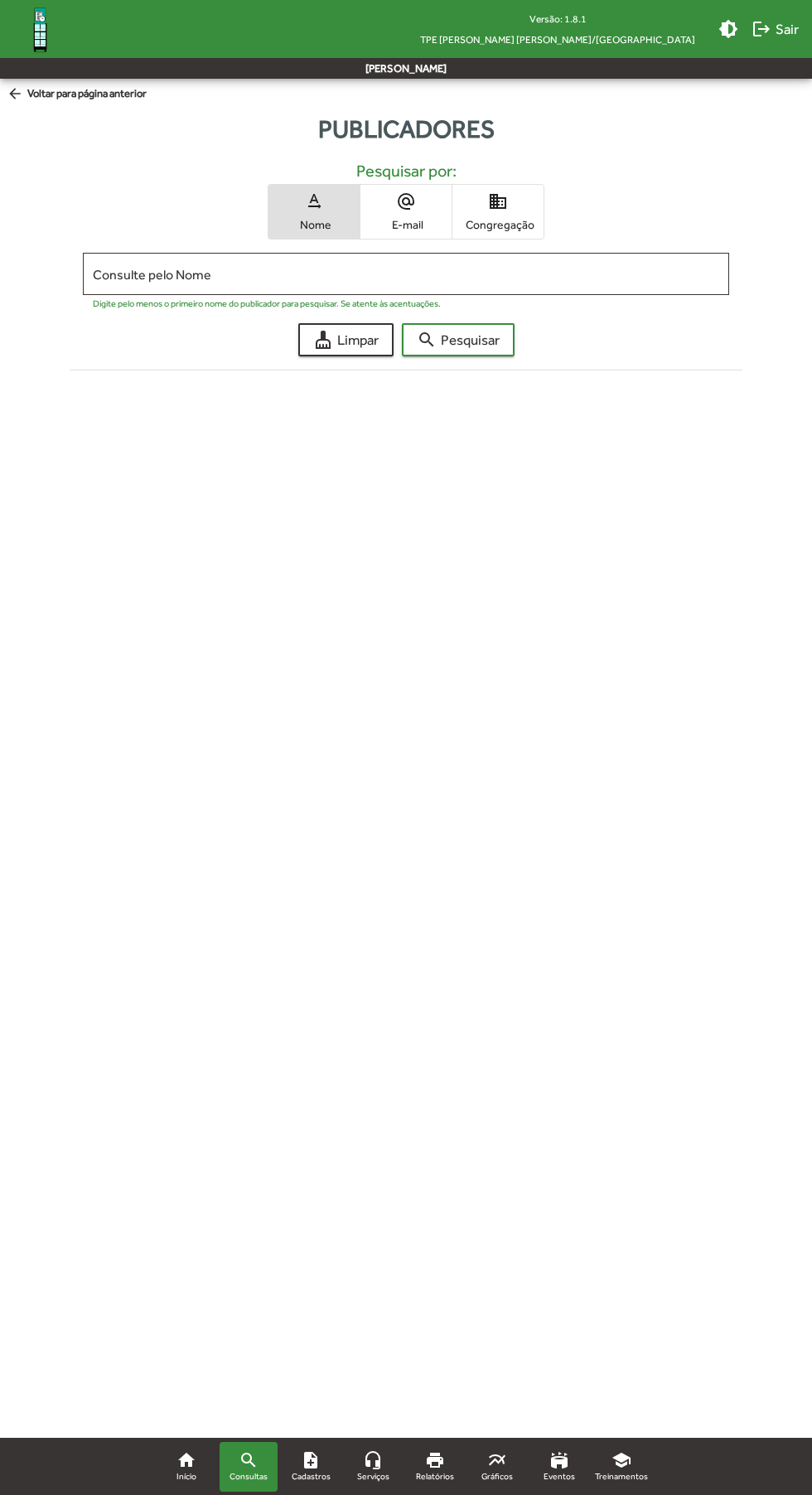
click at [373, 1461] on mat-icon "headset_mic" at bounding box center [373, 1461] width 20 height 20
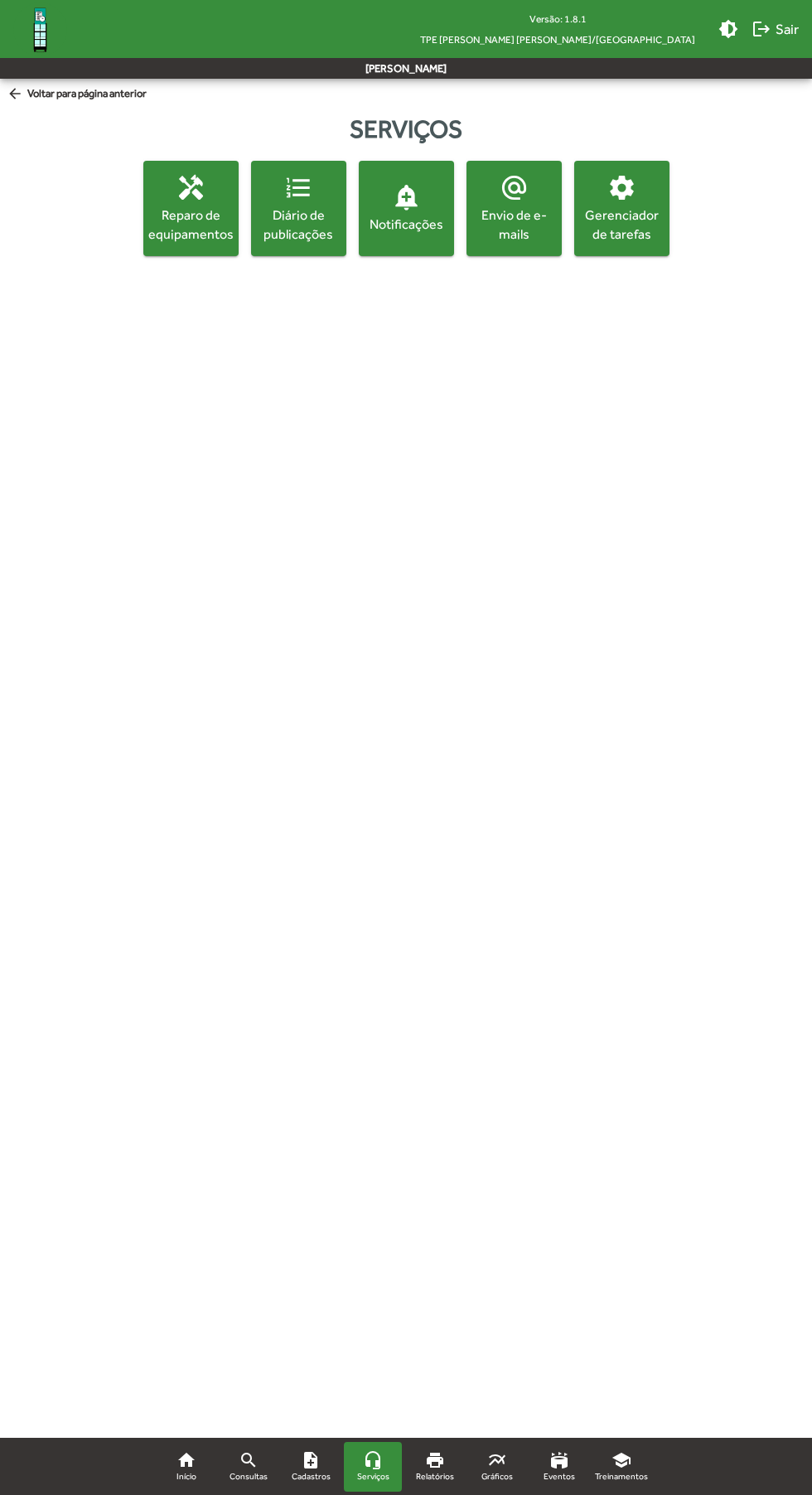
click at [444, 1456] on mat-icon "print" at bounding box center [435, 1461] width 20 height 20
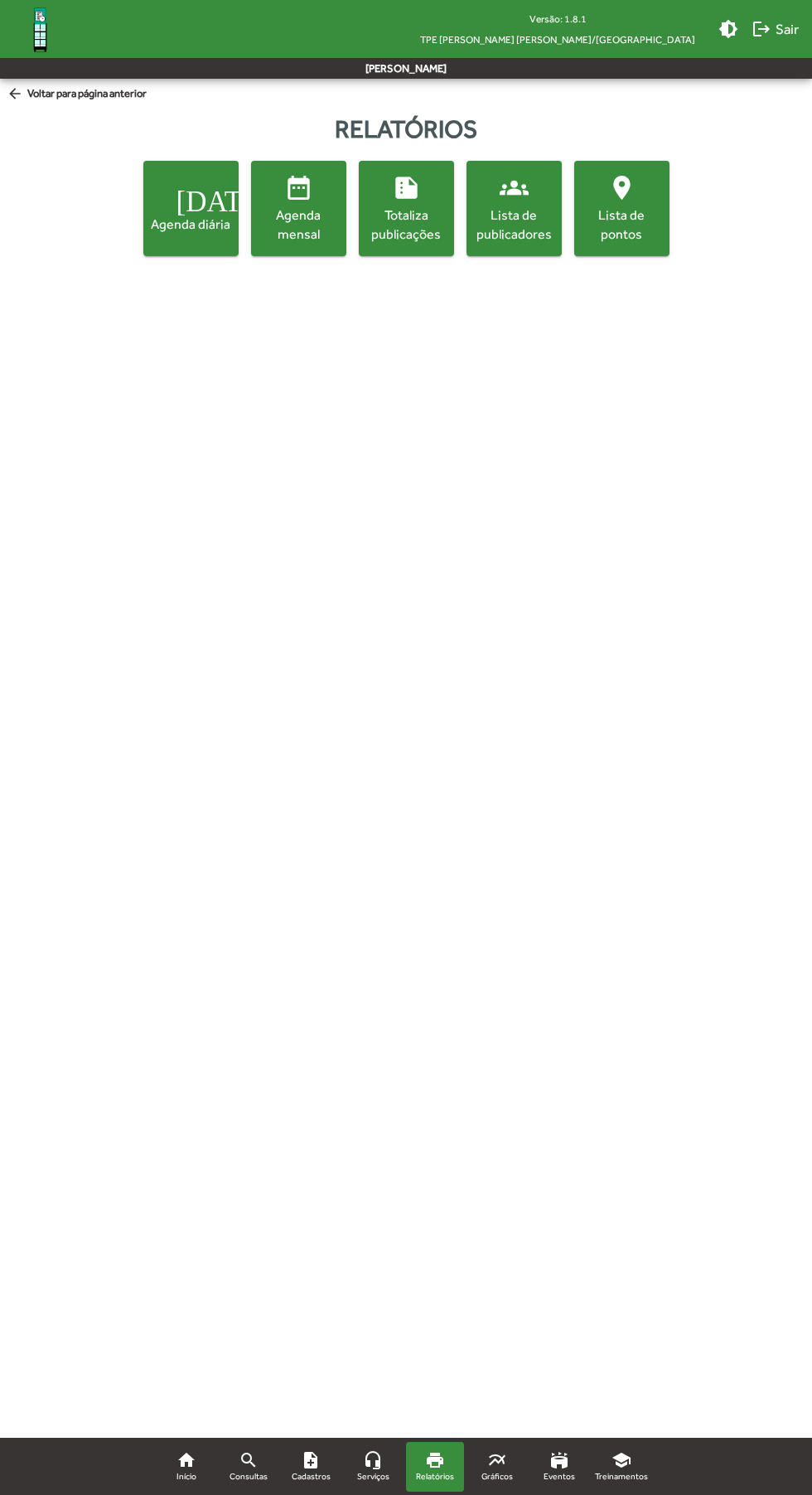
click at [549, 1476] on span "Eventos" at bounding box center [559, 1476] width 32 height 13
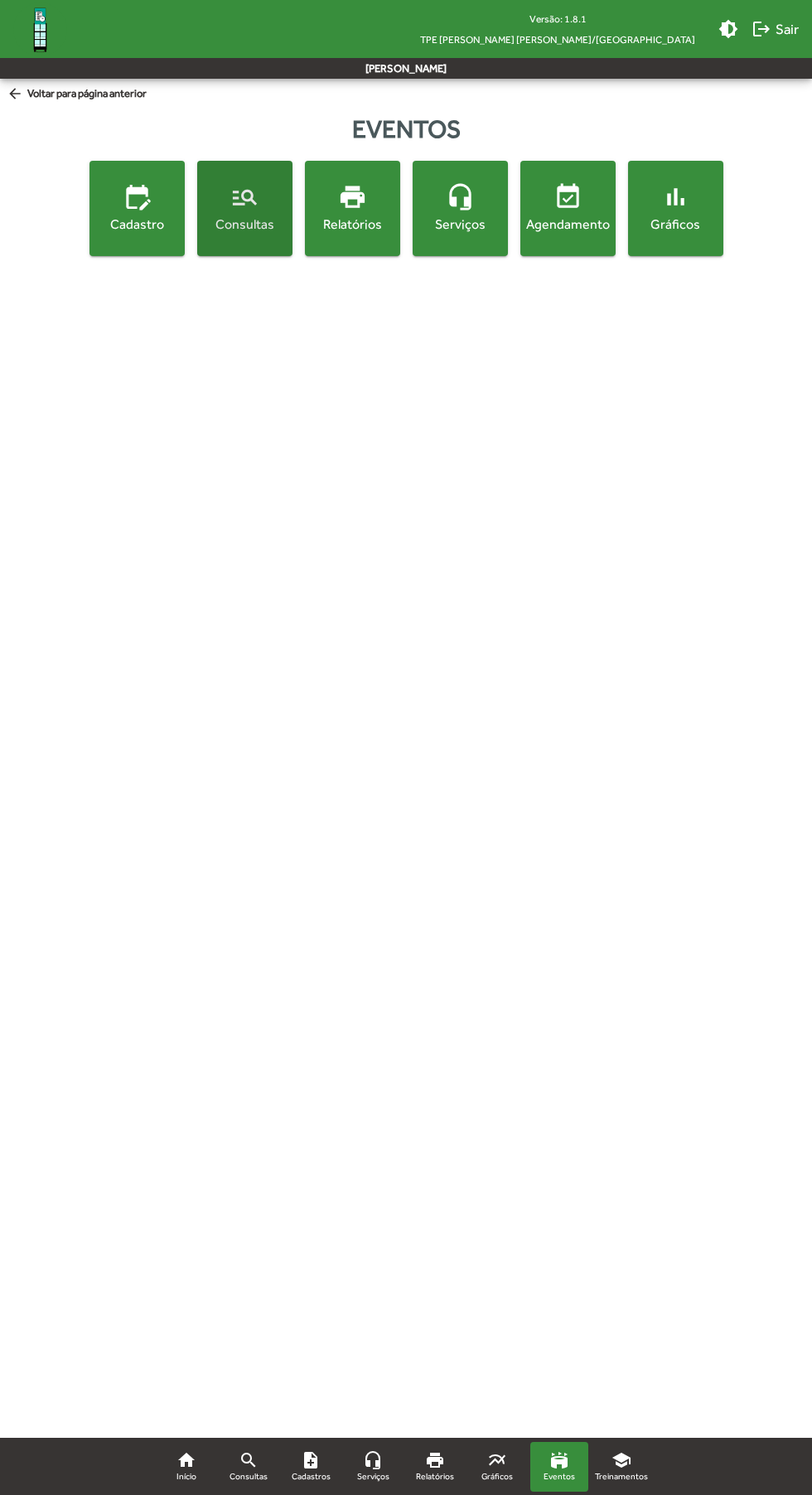
click at [244, 213] on span "manage_search Consultas" at bounding box center [244, 208] width 89 height 51
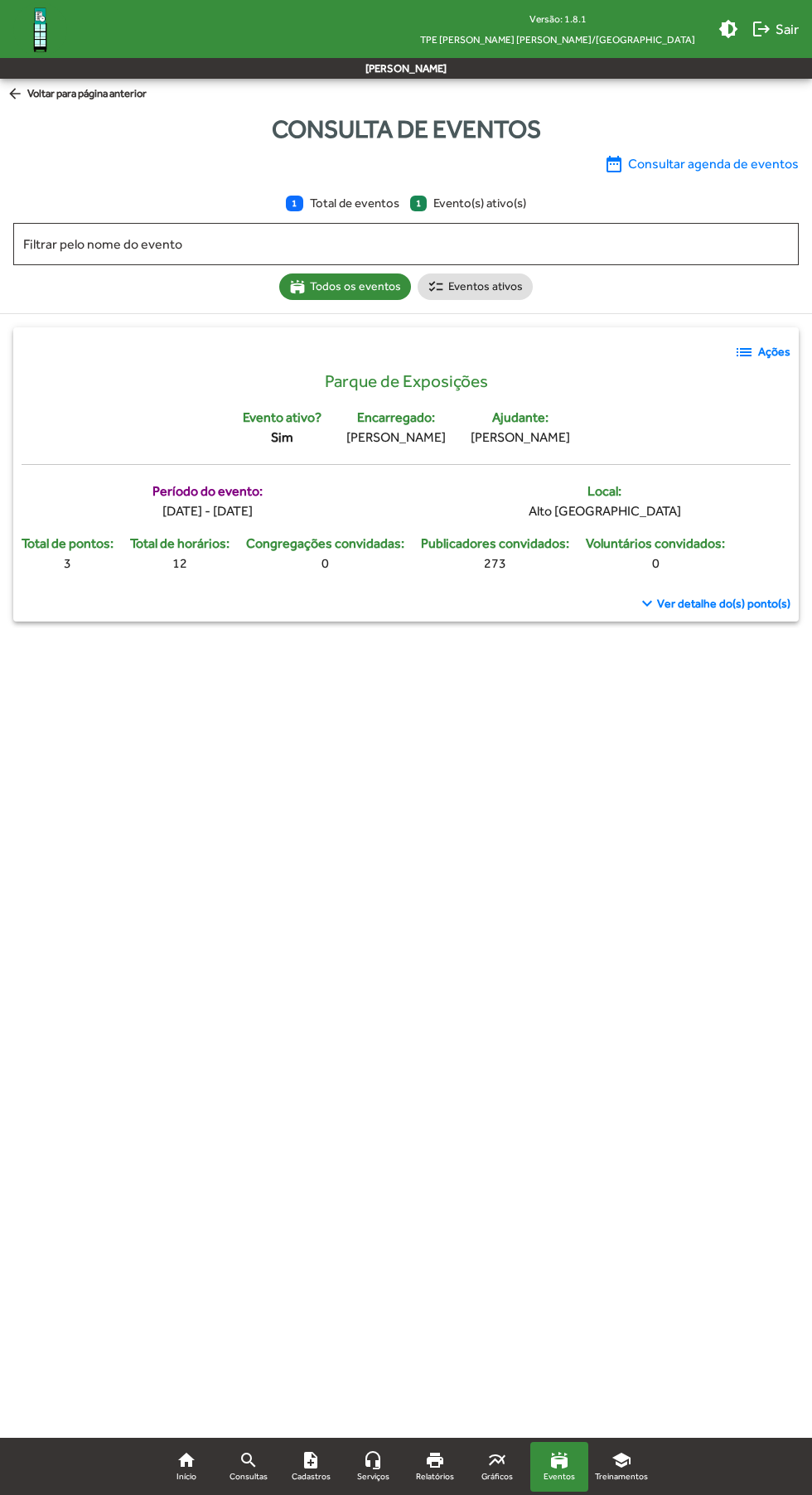
click at [644, 1451] on link "school Treinamentos" at bounding box center [622, 1467] width 58 height 49
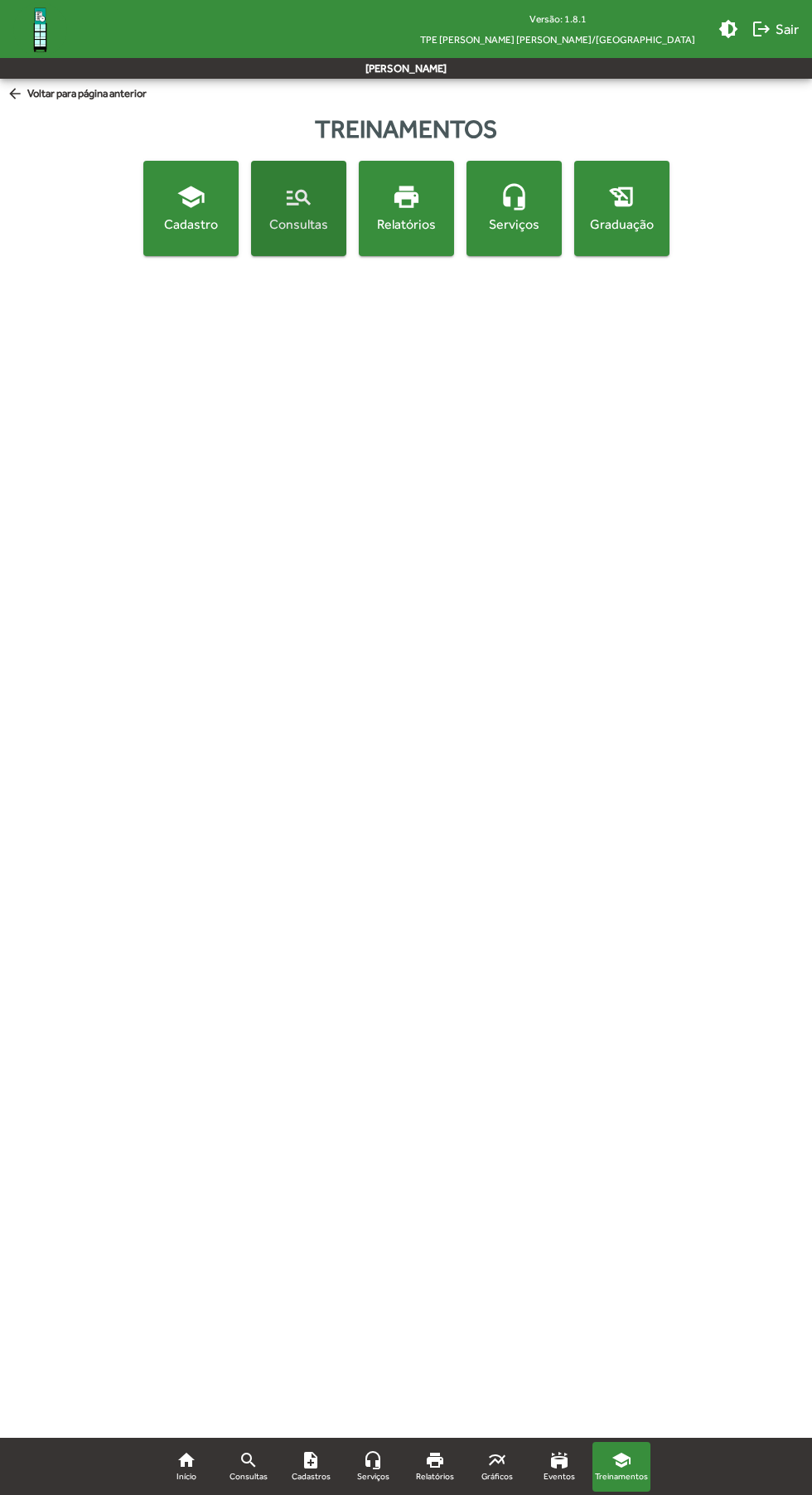
click at [288, 198] on mat-icon "manage_search" at bounding box center [298, 197] width 29 height 29
